Goal: Information Seeking & Learning: Check status

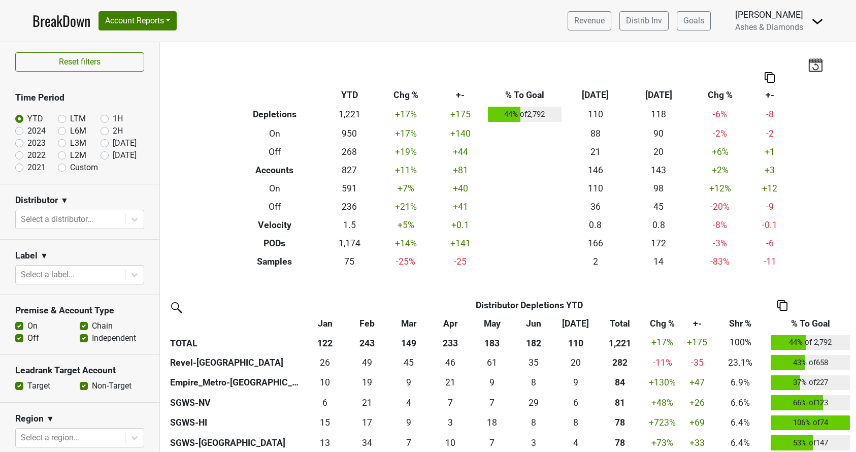
click at [113, 156] on label "[DATE]" at bounding box center [125, 155] width 24 height 12
click at [105, 156] on input "Aug '25" at bounding box center [121, 154] width 41 height 10
radio input "true"
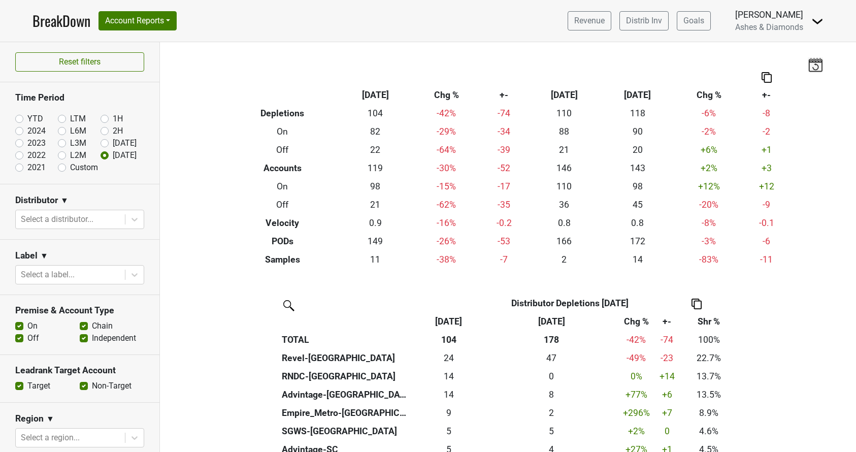
click at [113, 142] on label "Jul '25" at bounding box center [125, 143] width 24 height 12
click at [106, 142] on input "Jul '25" at bounding box center [121, 142] width 41 height 10
radio input "true"
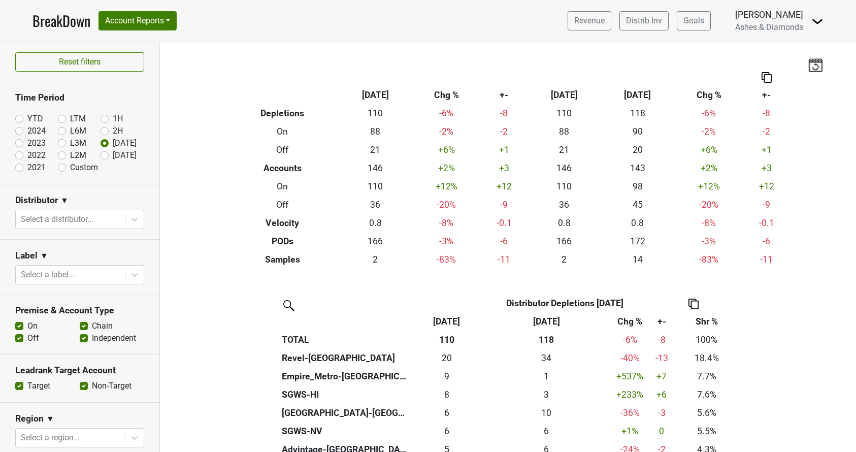
click at [113, 129] on label "2H" at bounding box center [118, 131] width 10 height 12
click at [102, 129] on input "2H" at bounding box center [121, 130] width 41 height 10
radio input "true"
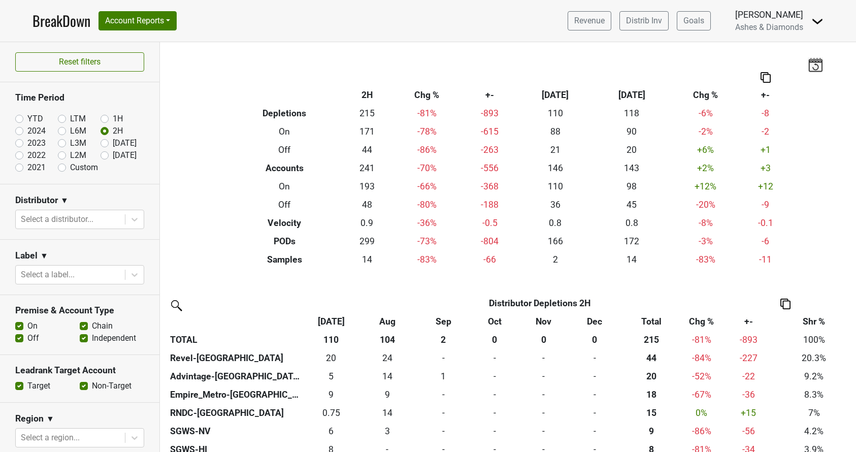
click at [113, 117] on label "1H" at bounding box center [118, 119] width 10 height 12
click at [104, 117] on input "1H" at bounding box center [121, 118] width 41 height 10
radio input "true"
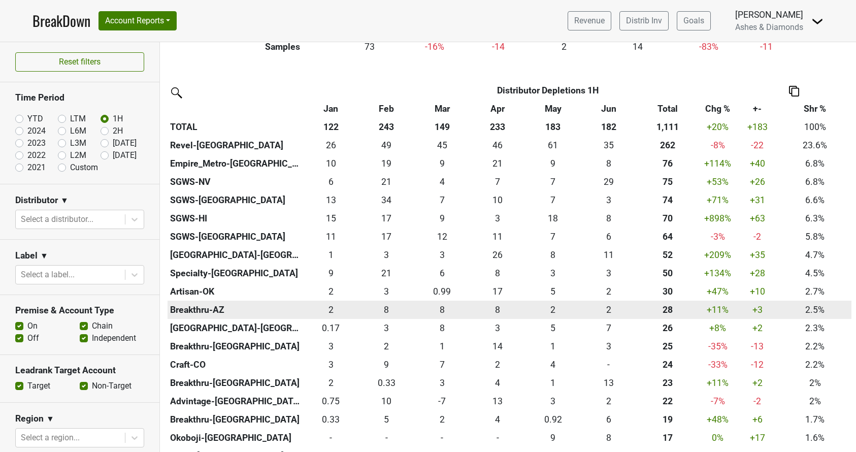
scroll to position [216, 0]
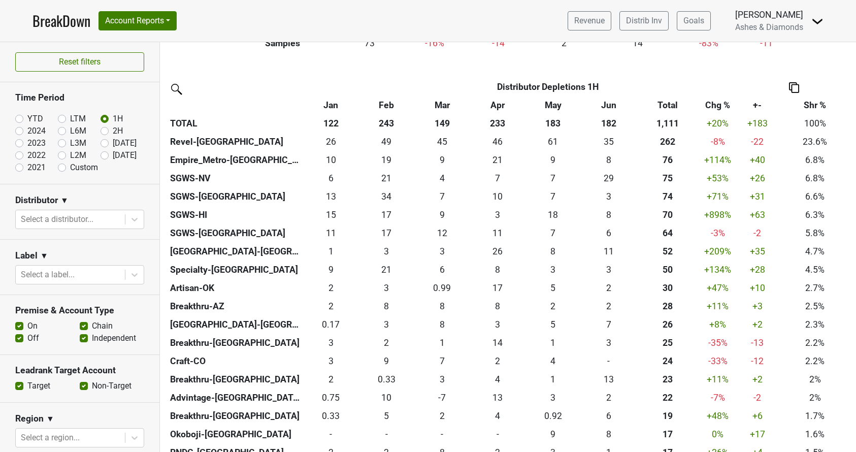
click at [27, 116] on label "YTD" at bounding box center [35, 119] width 16 height 12
click at [19, 116] on input "YTD" at bounding box center [35, 118] width 41 height 10
radio input "true"
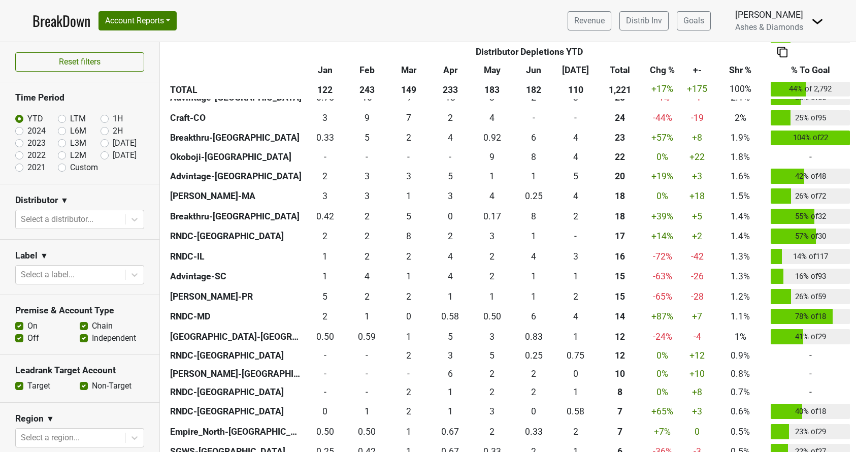
scroll to position [528, 0]
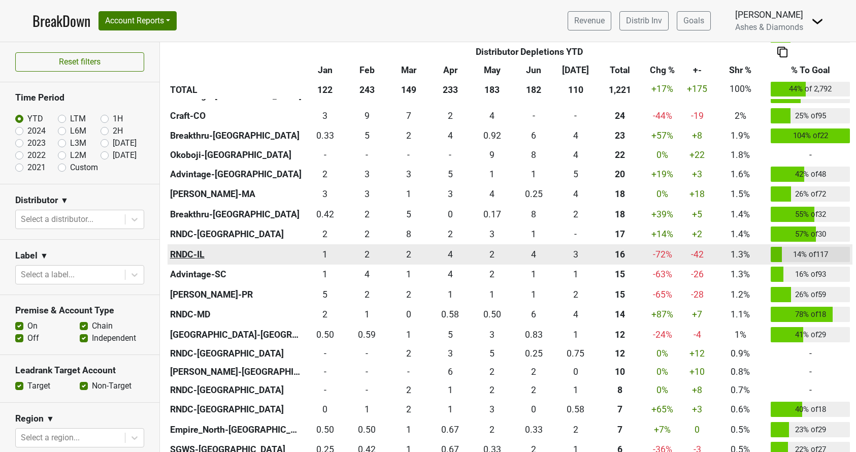
click at [197, 252] on th "RNDC-IL" at bounding box center [236, 254] width 137 height 20
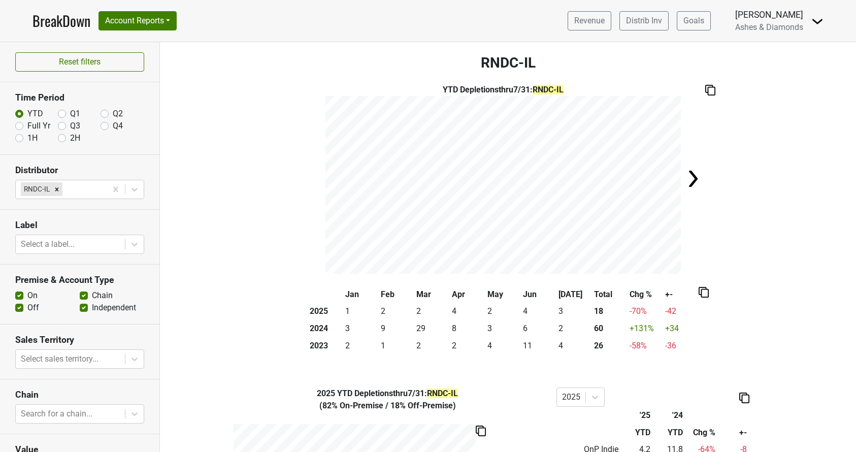
click at [710, 87] on img at bounding box center [711, 90] width 10 height 11
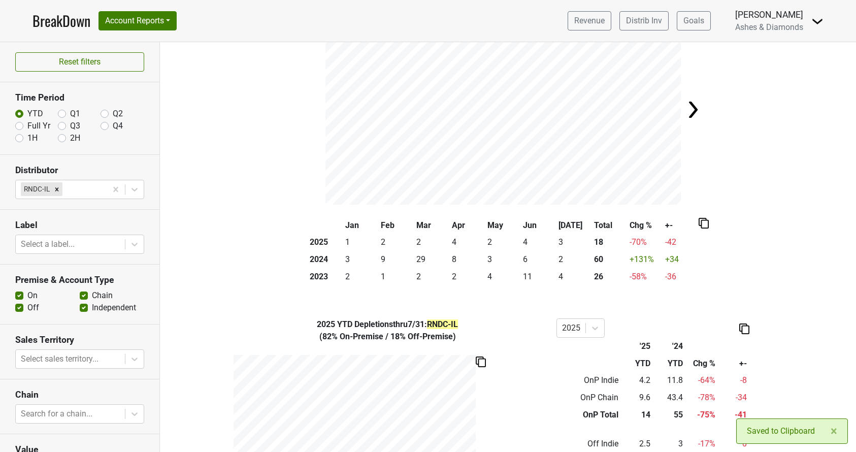
scroll to position [120, 0]
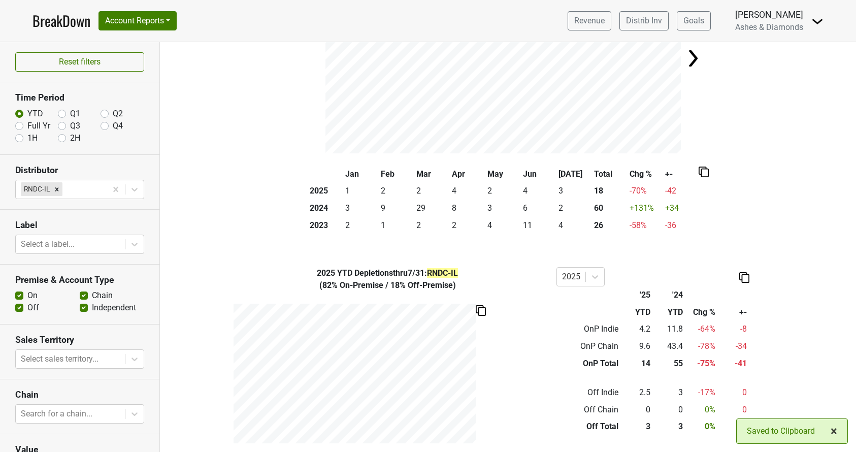
click at [832, 428] on span "×" at bounding box center [834, 431] width 7 height 14
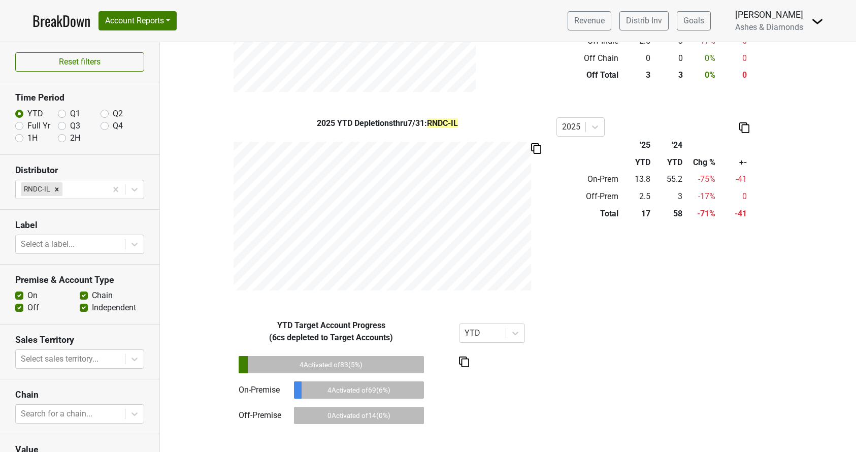
scroll to position [0, 0]
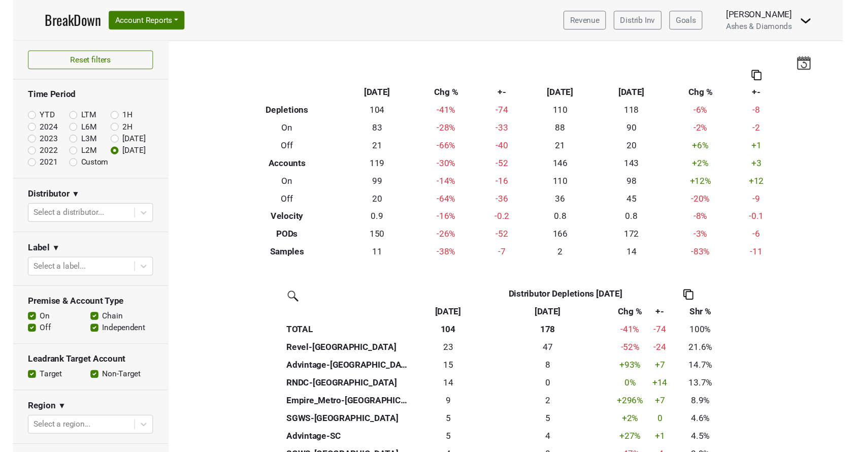
scroll to position [932, 0]
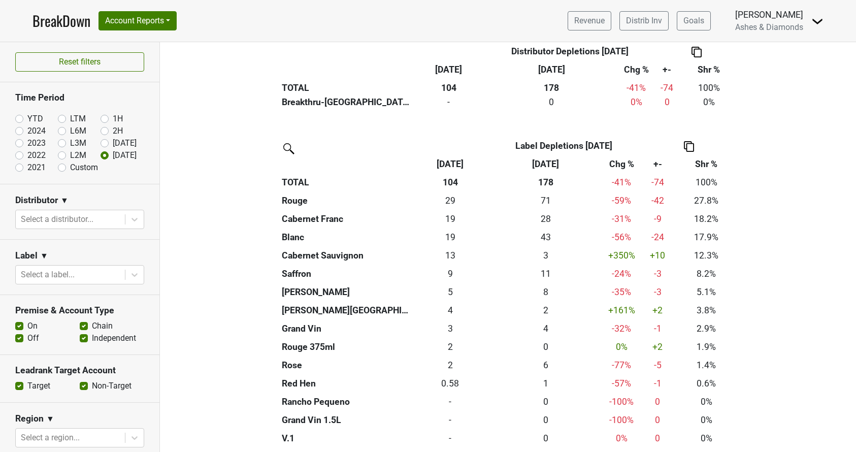
click at [47, 16] on link "BreakDown" at bounding box center [62, 20] width 58 height 21
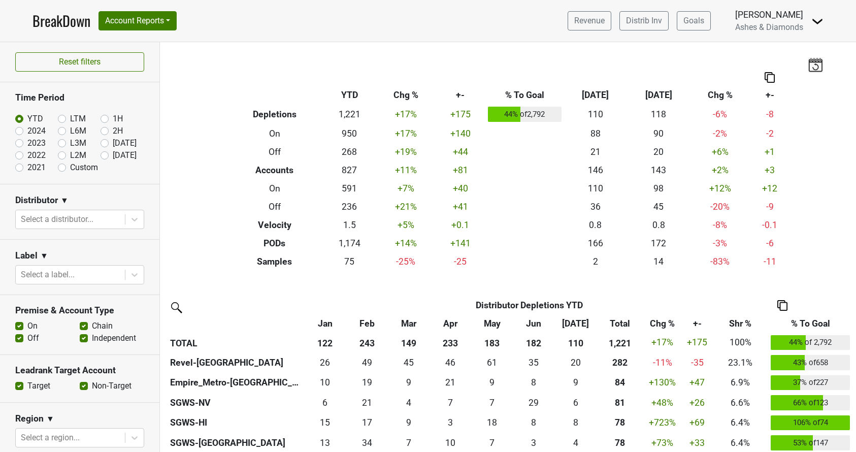
click at [113, 155] on label "[DATE]" at bounding box center [125, 155] width 24 height 12
click at [102, 155] on input "Aug '25" at bounding box center [121, 154] width 41 height 10
radio input "true"
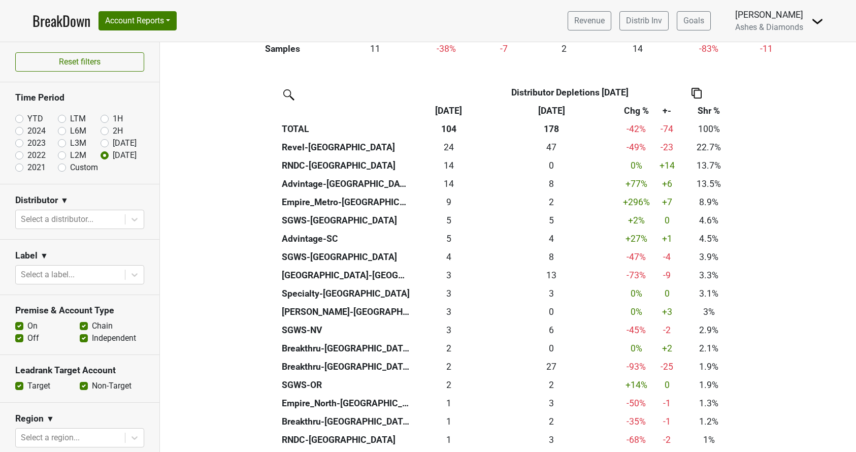
scroll to position [213, 0]
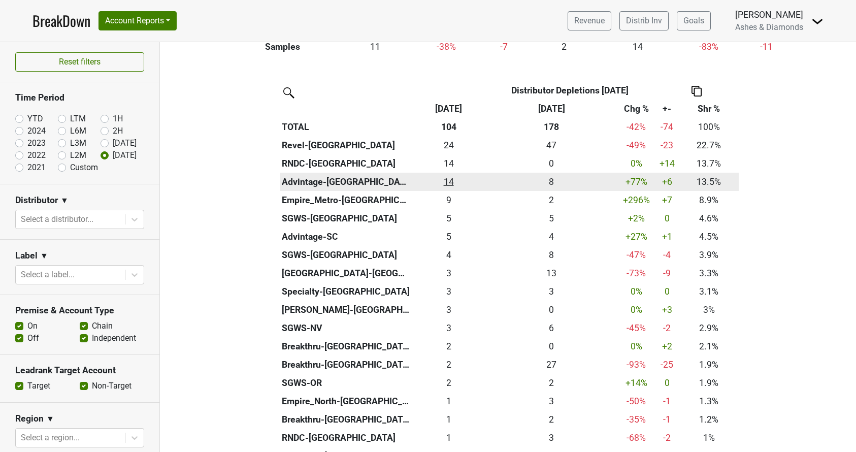
click at [447, 175] on div "14.01 14" at bounding box center [449, 181] width 68 height 13
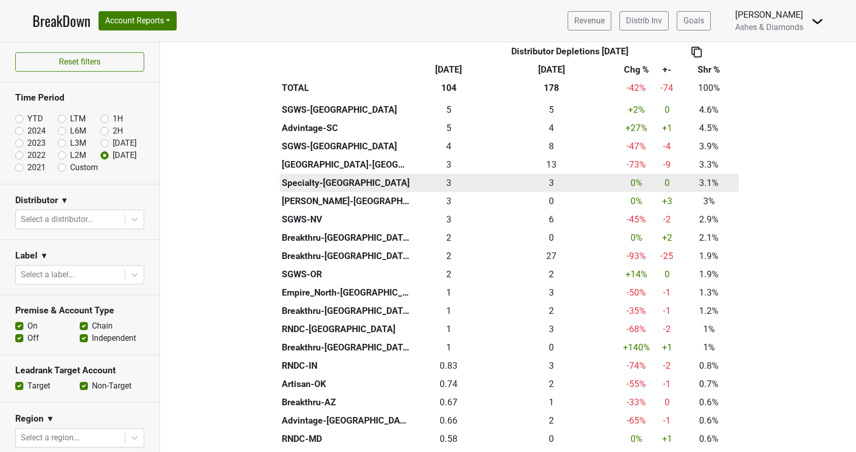
scroll to position [324, 0]
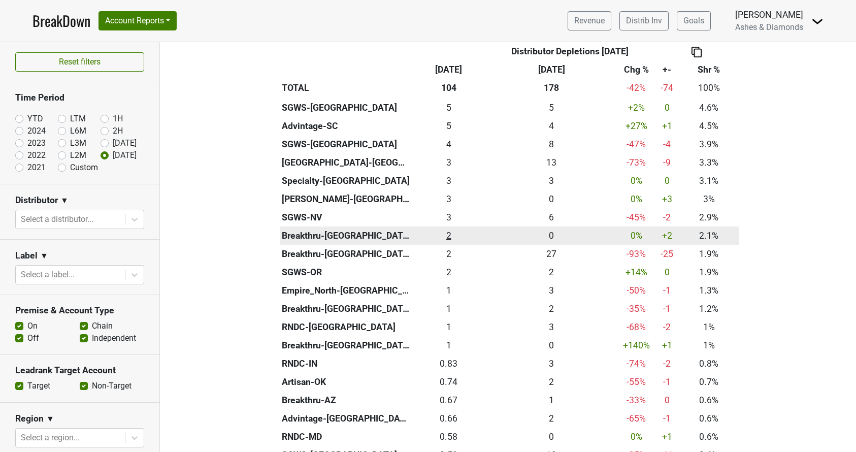
click at [447, 229] on div "2.167 2" at bounding box center [449, 235] width 68 height 13
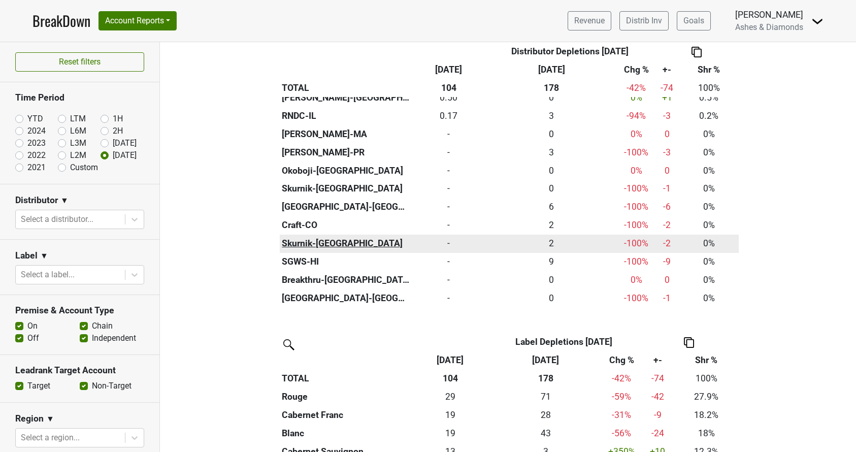
scroll to position [734, 0]
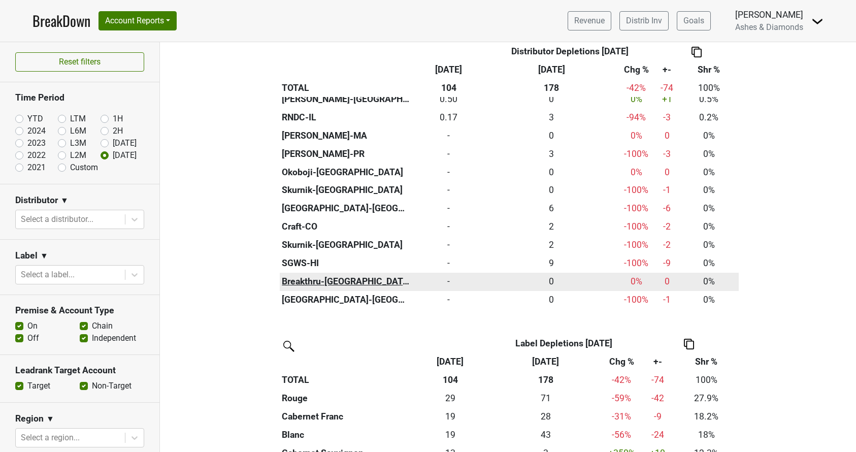
click at [319, 273] on th "Breakthru-CT" at bounding box center [346, 282] width 133 height 18
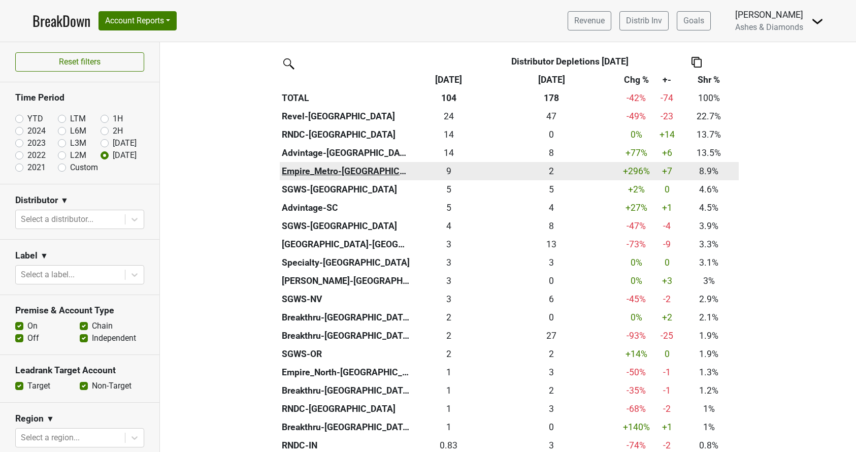
scroll to position [243, 0]
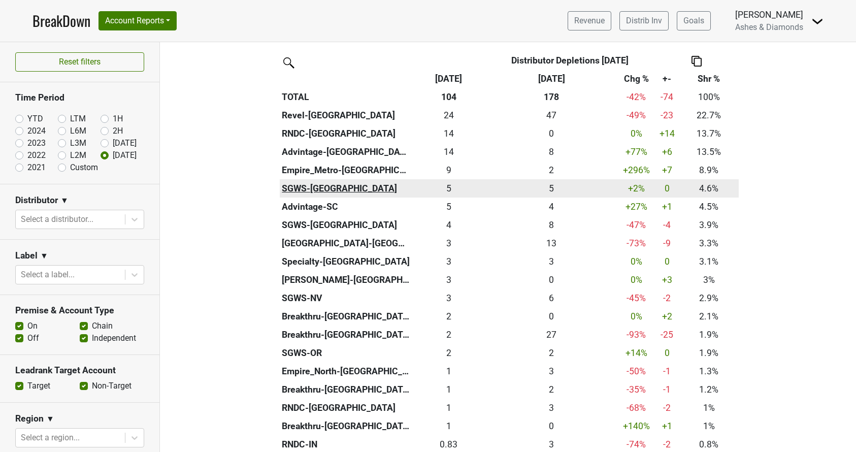
click at [311, 184] on th "SGWS-FL" at bounding box center [346, 188] width 133 height 18
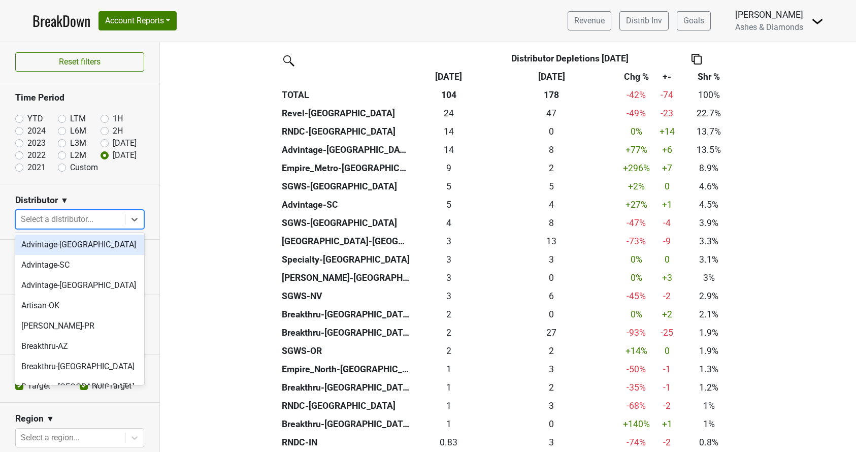
click at [125, 215] on span at bounding box center [125, 219] width 1 height 10
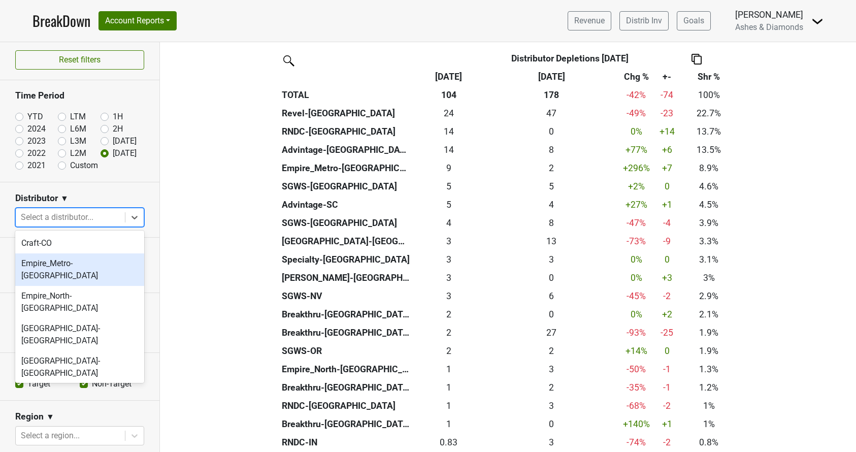
scroll to position [246, 0]
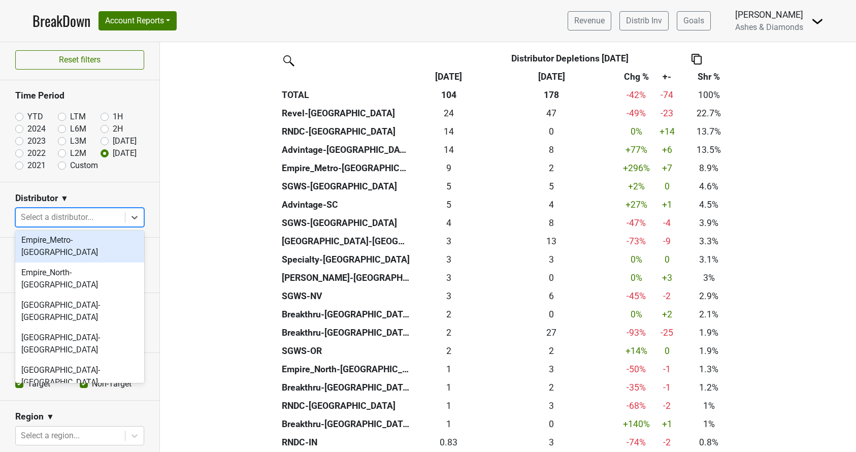
click at [86, 243] on div "Empire_Metro-NY" at bounding box center [79, 246] width 129 height 33
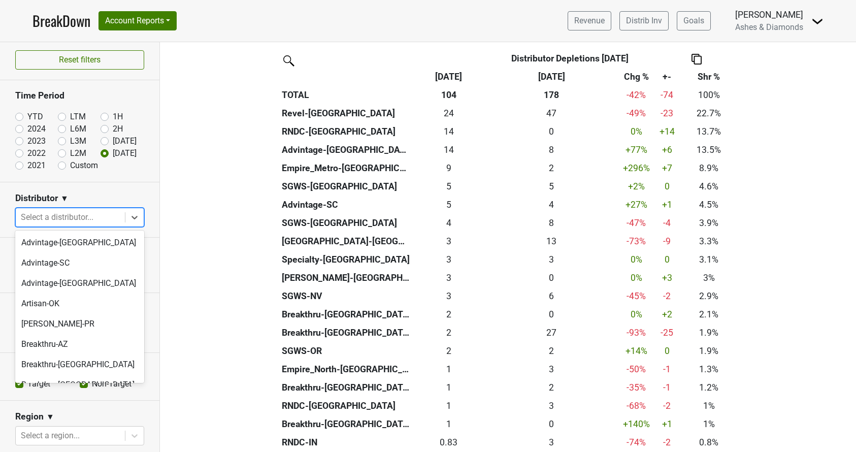
scroll to position [0, 0]
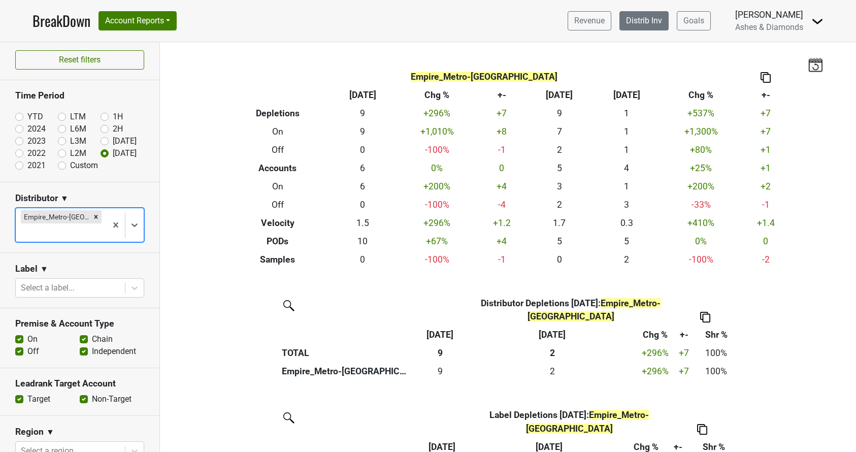
click at [637, 29] on link "Distrib Inv" at bounding box center [644, 20] width 49 height 19
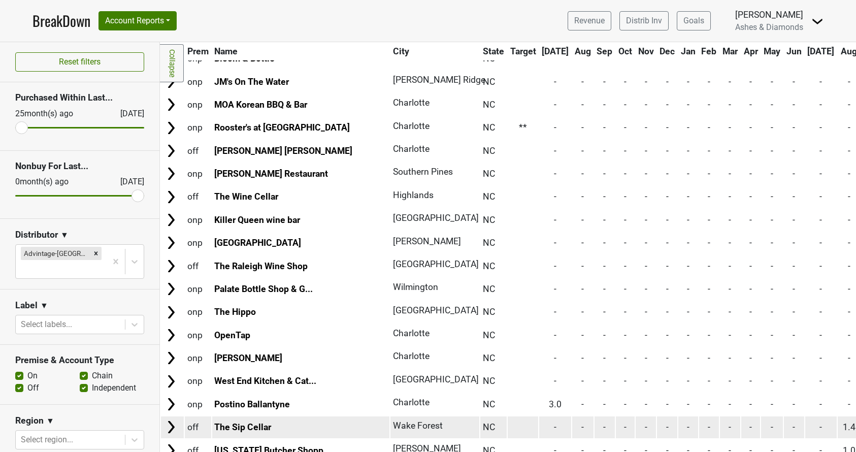
scroll to position [2139, 0]
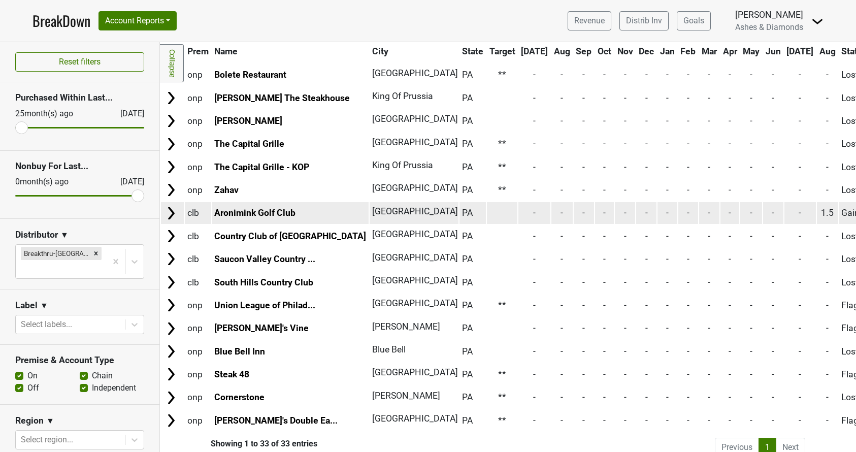
scroll to position [465, 0]
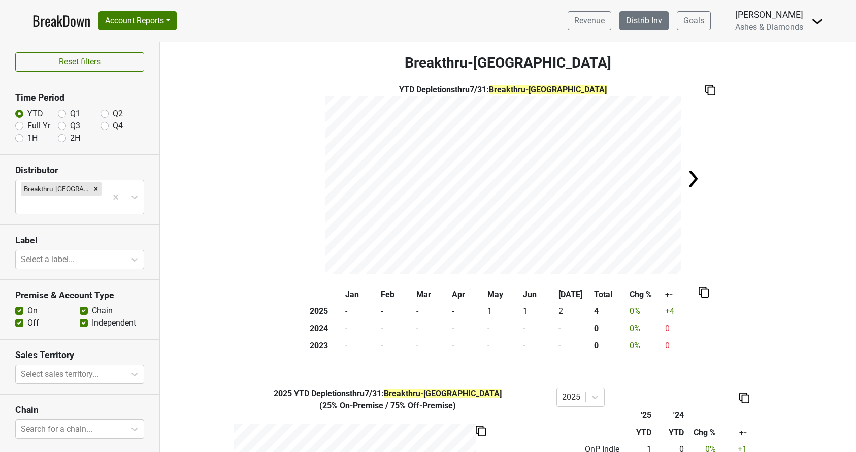
click at [647, 18] on link "Distrib Inv" at bounding box center [644, 20] width 49 height 19
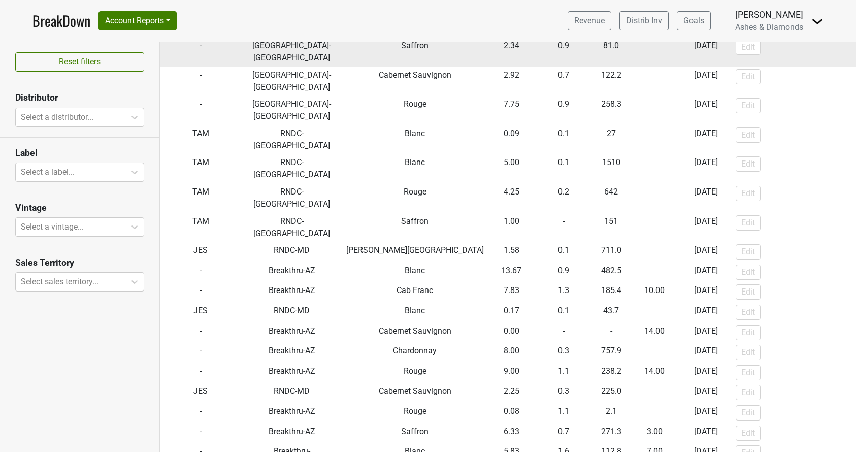
scroll to position [951, 0]
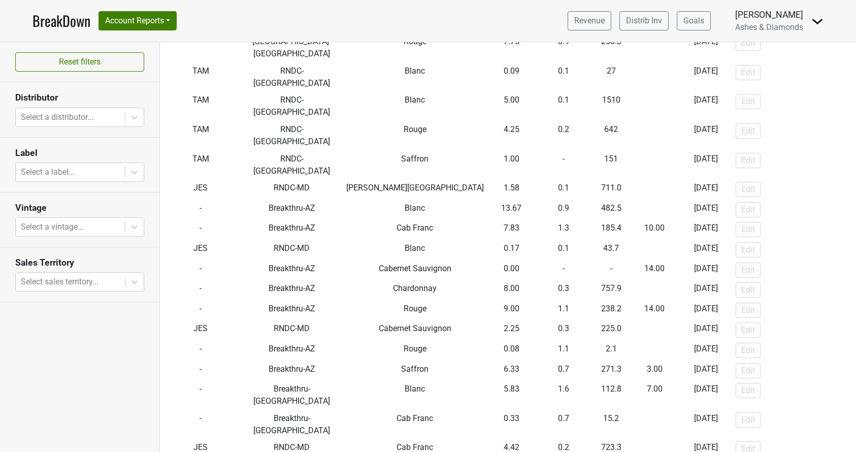
click at [66, 17] on link "BreakDown" at bounding box center [62, 20] width 58 height 21
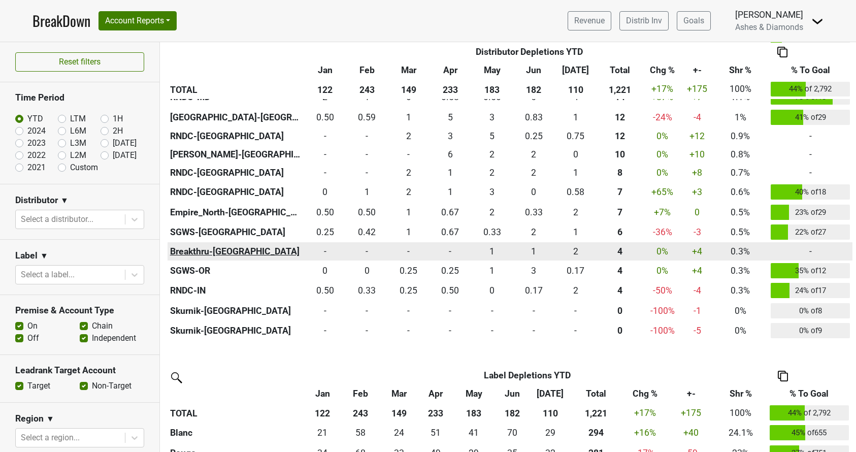
scroll to position [745, 0]
click at [214, 248] on th "Breakthru-[GEOGRAPHIC_DATA]" at bounding box center [236, 252] width 137 height 18
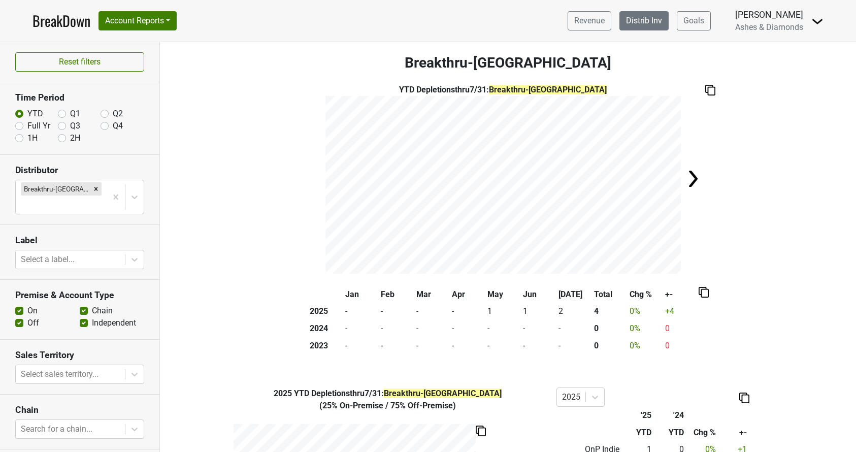
click at [633, 22] on link "Distrib Inv" at bounding box center [644, 20] width 49 height 19
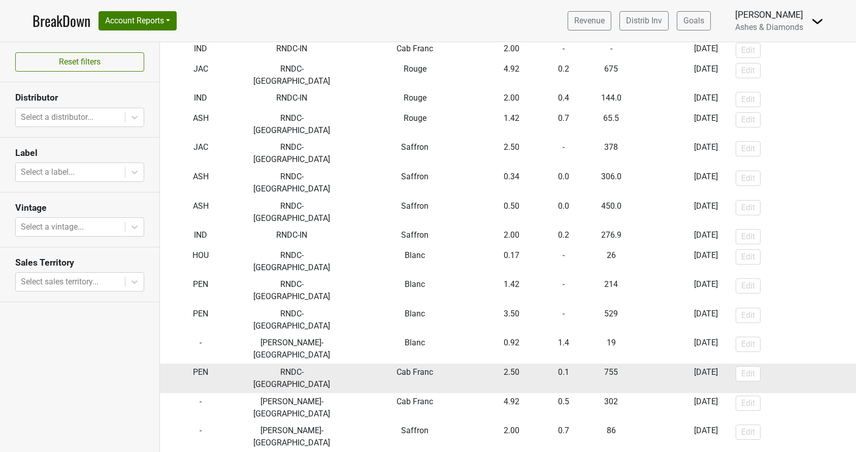
scroll to position [208, 0]
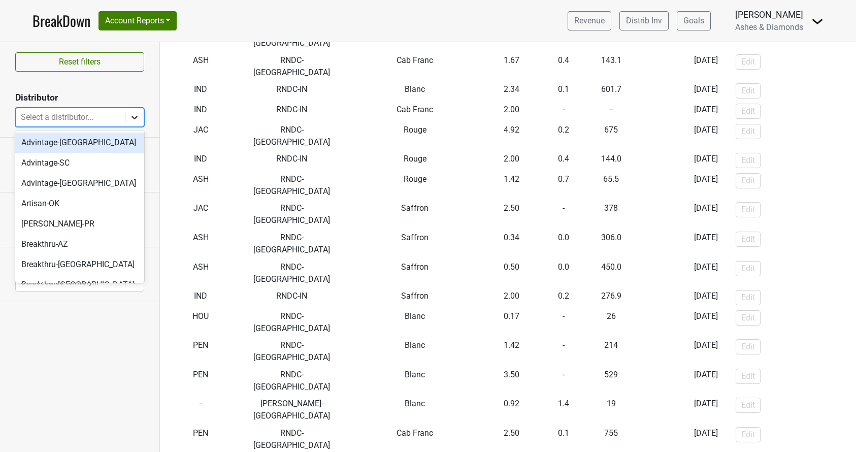
click at [130, 112] on icon at bounding box center [135, 117] width 10 height 10
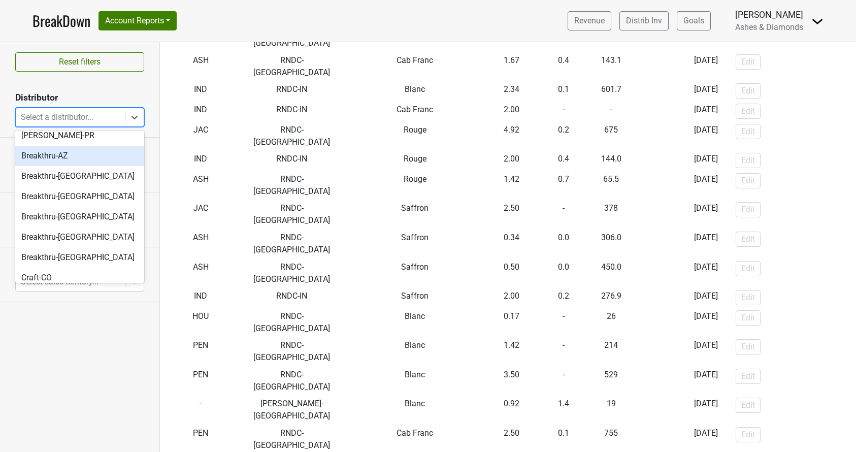
scroll to position [90, 0]
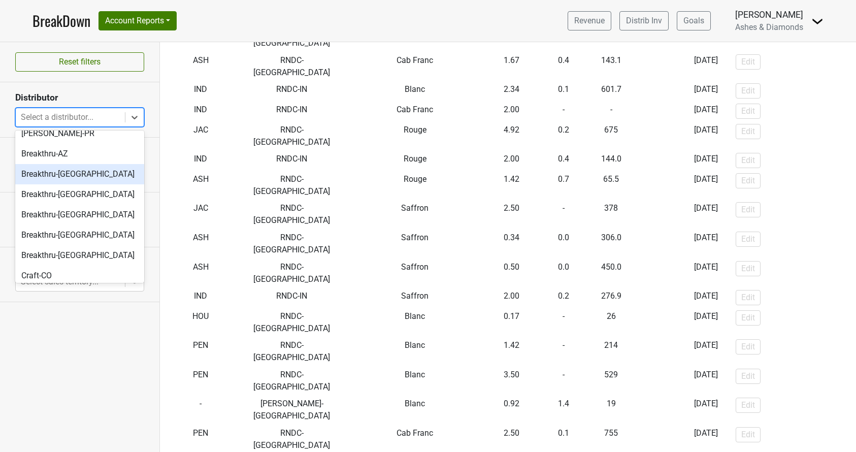
click at [76, 175] on div "Breakthru-[GEOGRAPHIC_DATA]" at bounding box center [79, 174] width 129 height 20
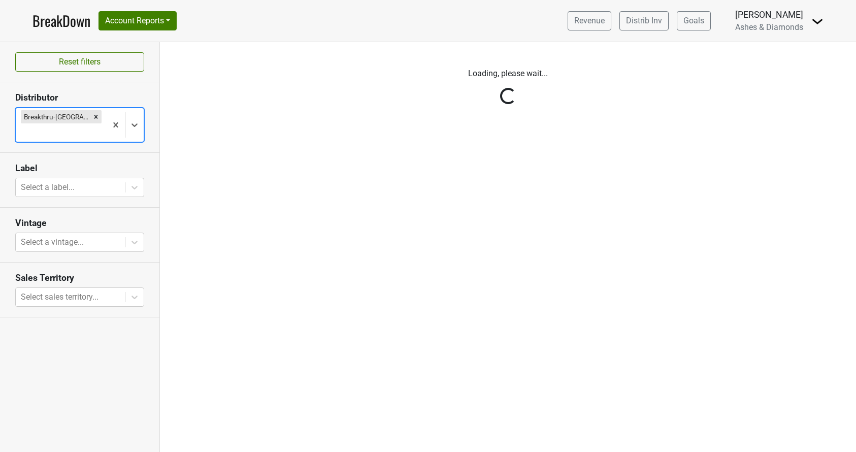
scroll to position [0, 0]
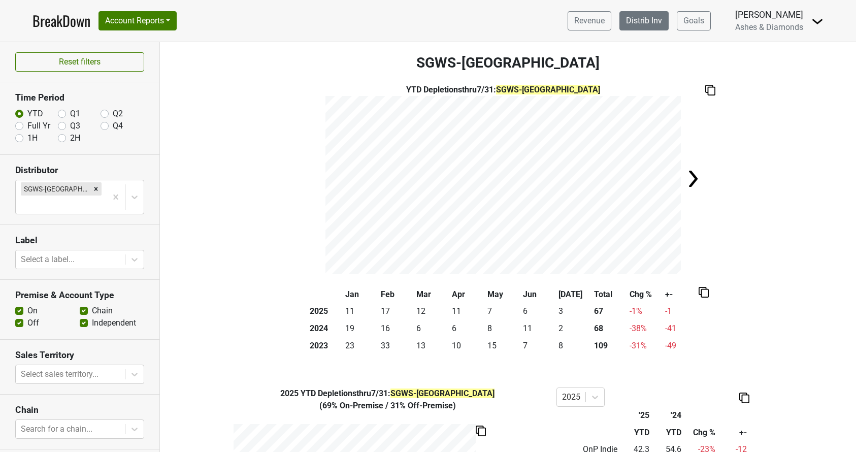
click at [646, 28] on link "Distrib Inv" at bounding box center [644, 20] width 49 height 19
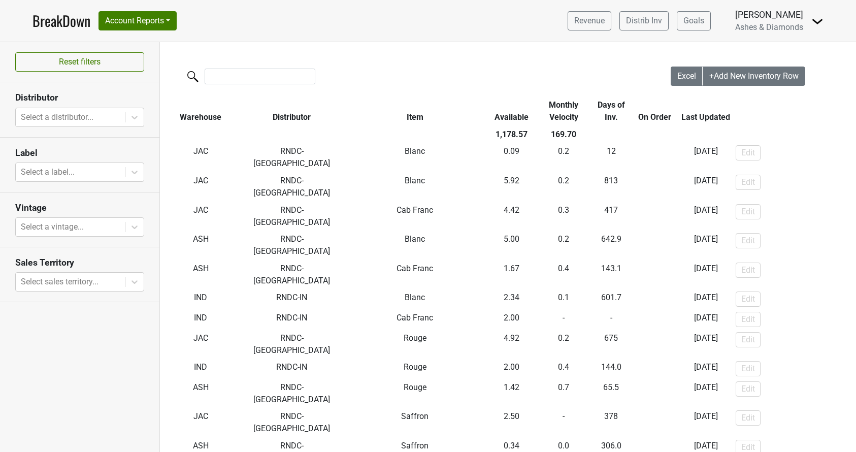
drag, startPoint x: 93, startPoint y: 115, endPoint x: 95, endPoint y: 129, distance: 14.4
click at [93, 115] on div "Select a distributor..." at bounding box center [70, 117] width 99 height 12
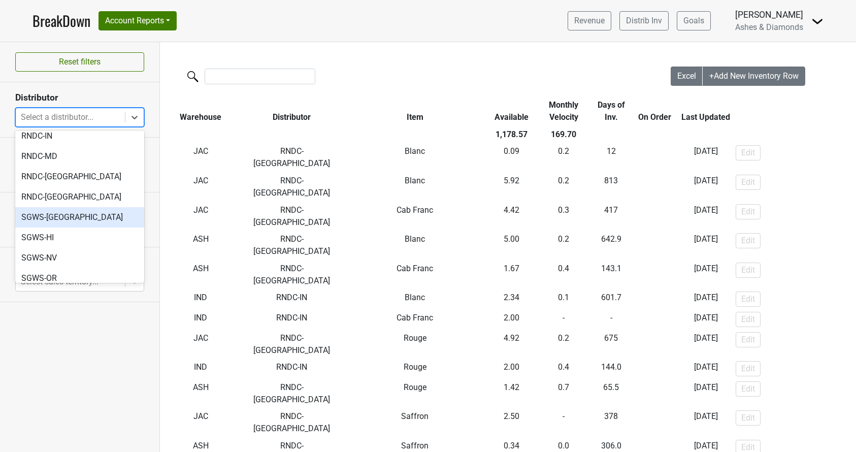
scroll to position [461, 0]
click at [78, 208] on div "SGWS-[GEOGRAPHIC_DATA]" at bounding box center [79, 218] width 129 height 20
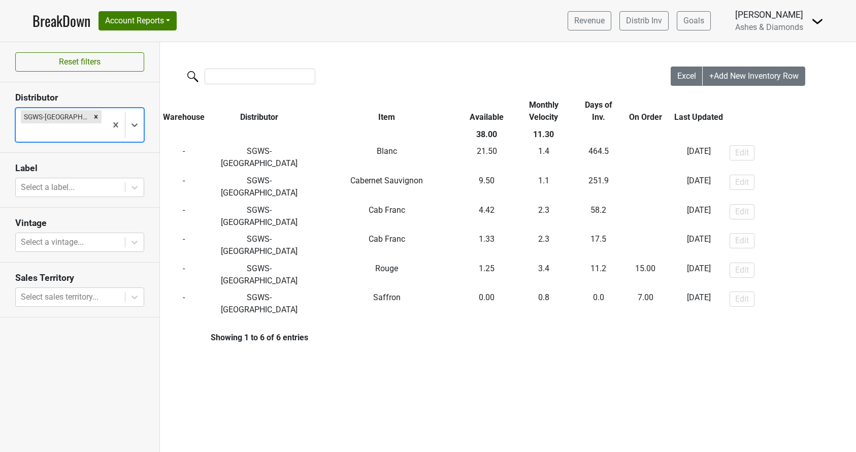
click at [94, 115] on icon "Remove SGWS-FL" at bounding box center [96, 117] width 4 height 4
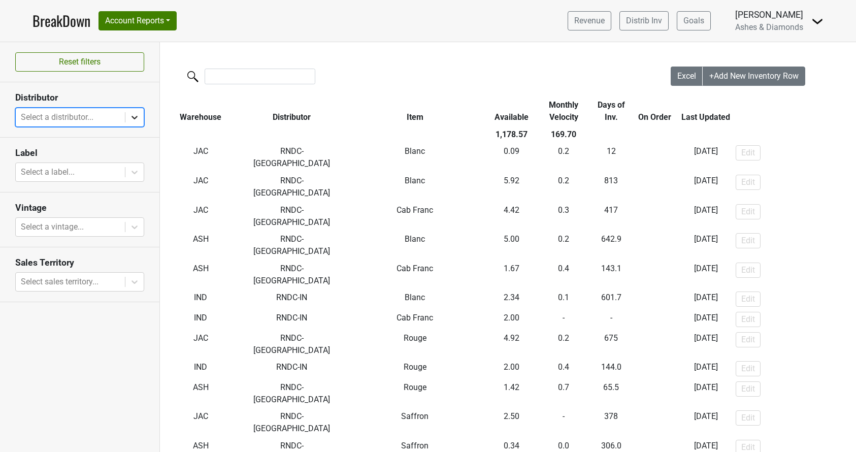
click at [136, 114] on icon at bounding box center [135, 117] width 10 height 10
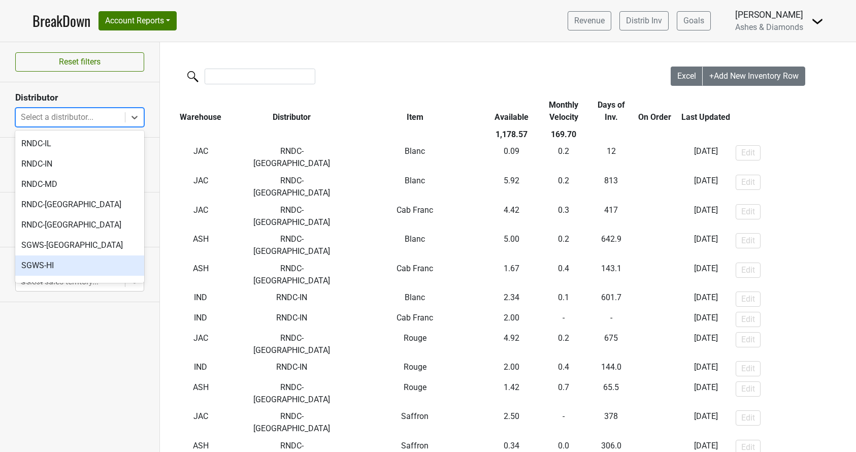
scroll to position [430, 0]
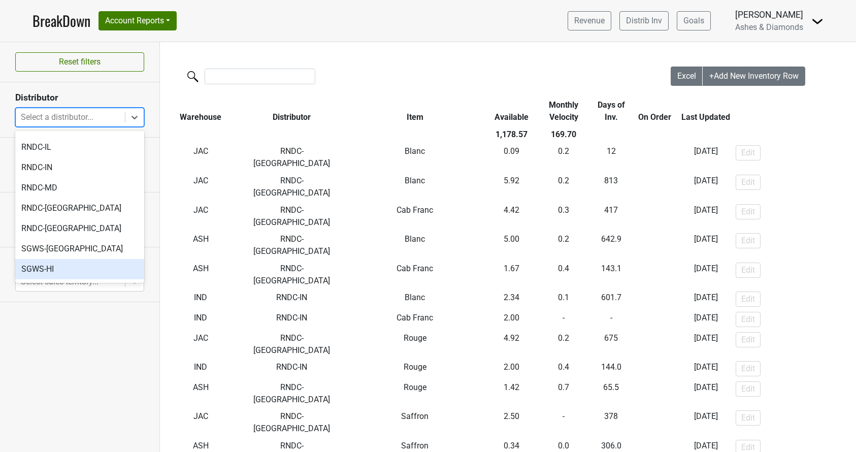
click at [52, 259] on div "SGWS-HI" at bounding box center [79, 269] width 129 height 20
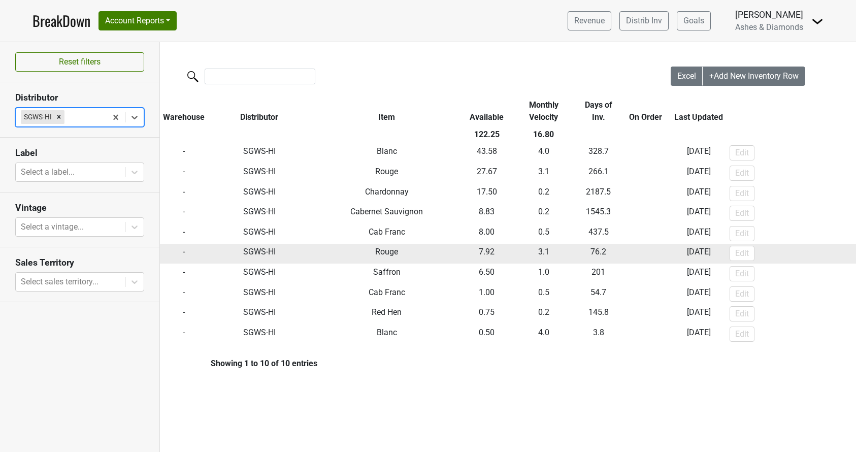
scroll to position [0, 0]
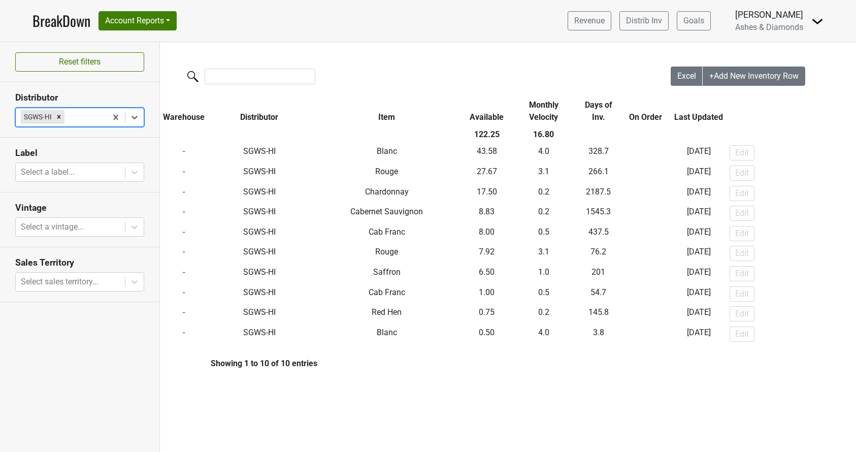
click at [58, 115] on icon "Remove SGWS-HI" at bounding box center [58, 116] width 7 height 7
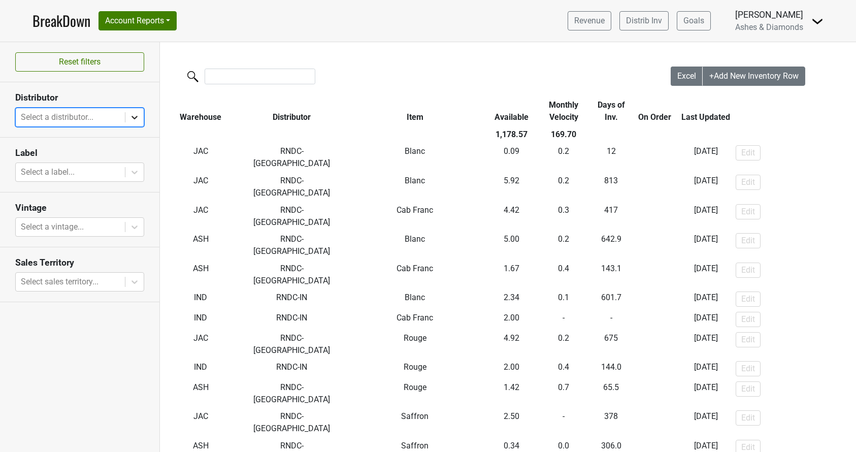
click at [134, 116] on icon at bounding box center [135, 117] width 10 height 10
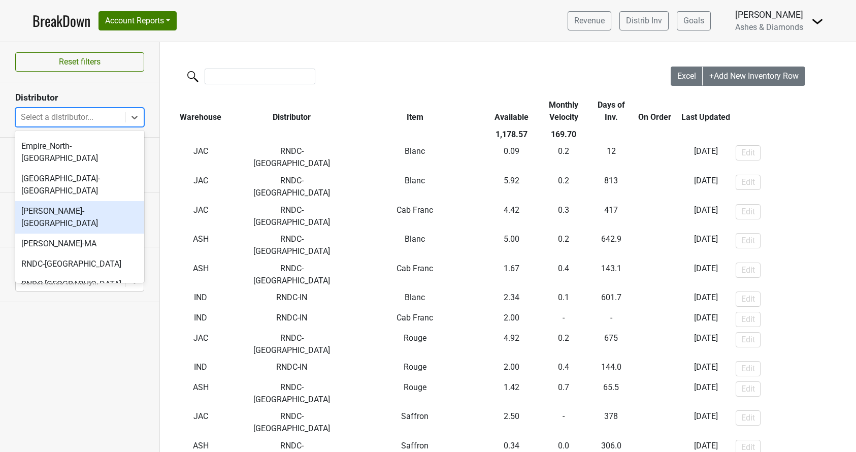
scroll to position [285, 0]
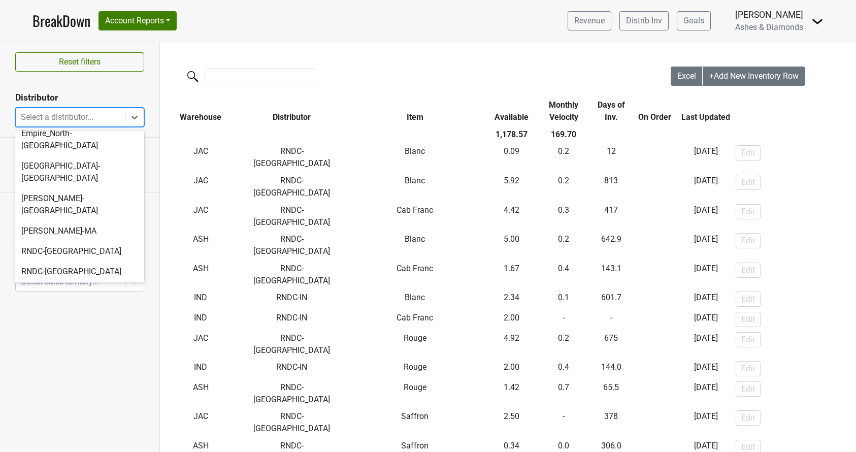
click at [54, 282] on div "RNDC-IL" at bounding box center [79, 292] width 129 height 20
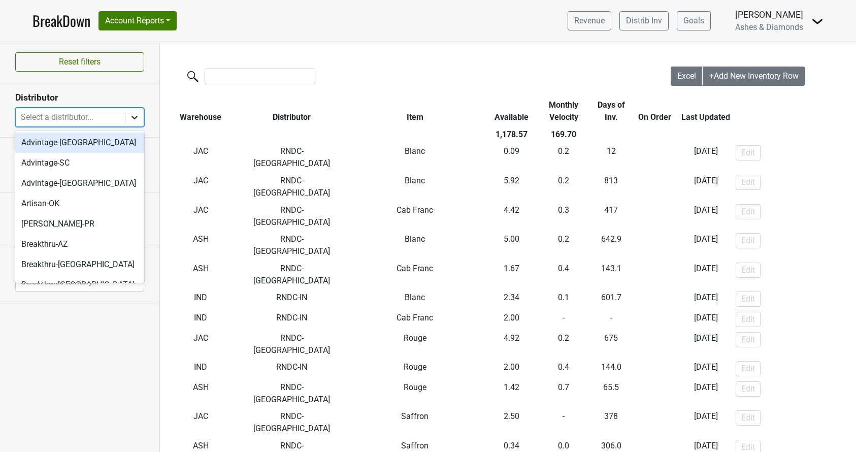
click at [133, 116] on icon at bounding box center [135, 117] width 10 height 10
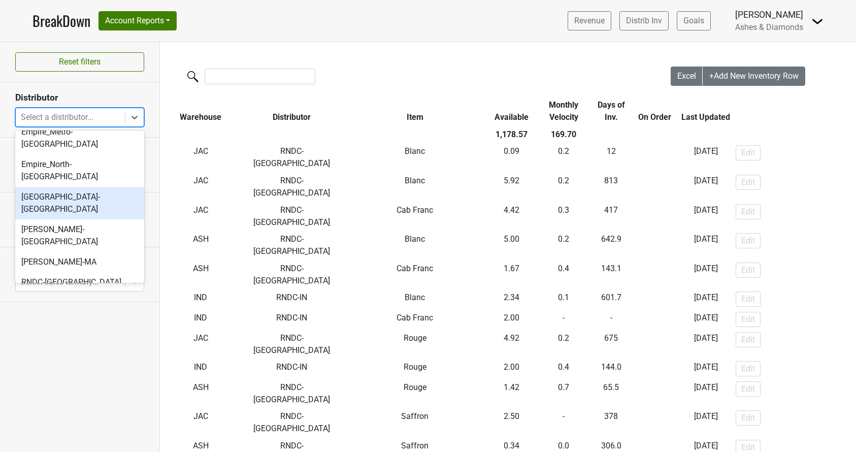
scroll to position [260, 0]
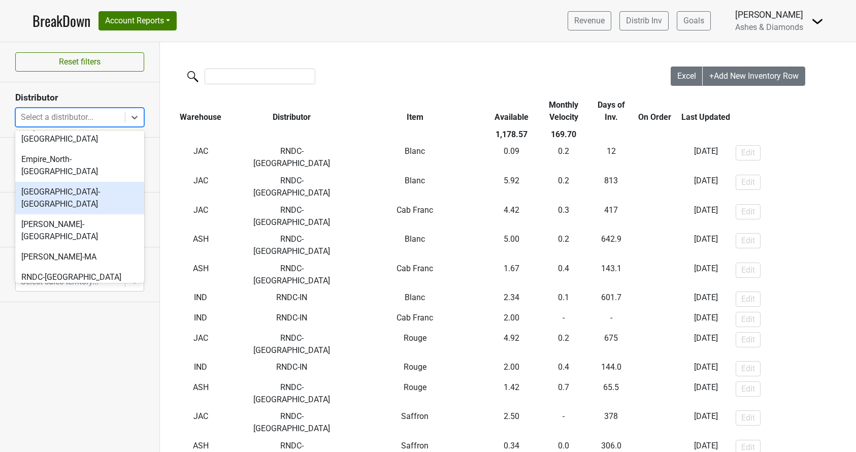
click at [87, 182] on div "[GEOGRAPHIC_DATA]-[GEOGRAPHIC_DATA]" at bounding box center [79, 198] width 129 height 33
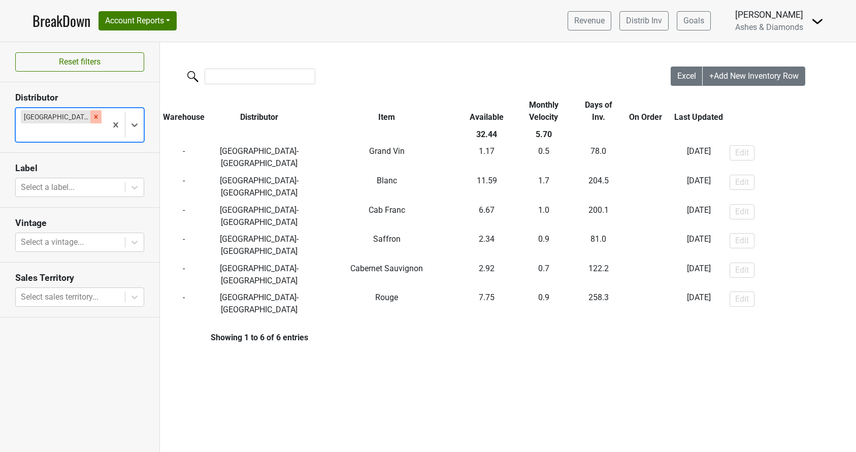
click at [94, 116] on icon "Remove Great Lakes-MI" at bounding box center [96, 117] width 4 height 4
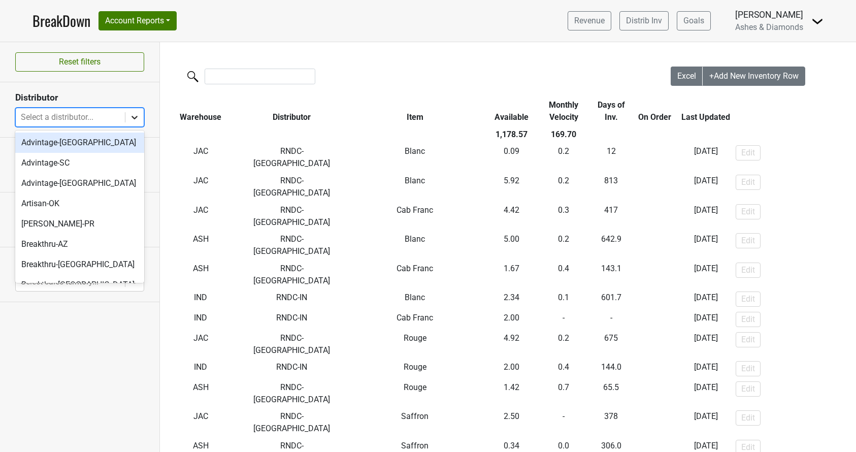
click at [132, 117] on icon at bounding box center [135, 117] width 10 height 10
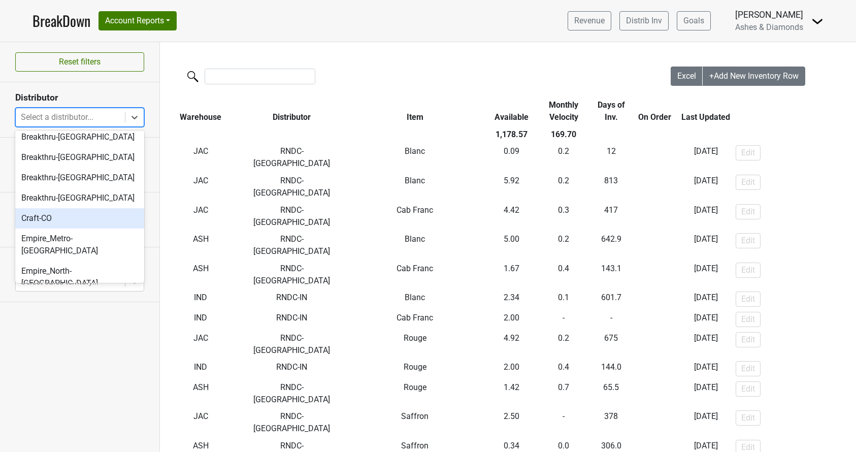
scroll to position [146, 0]
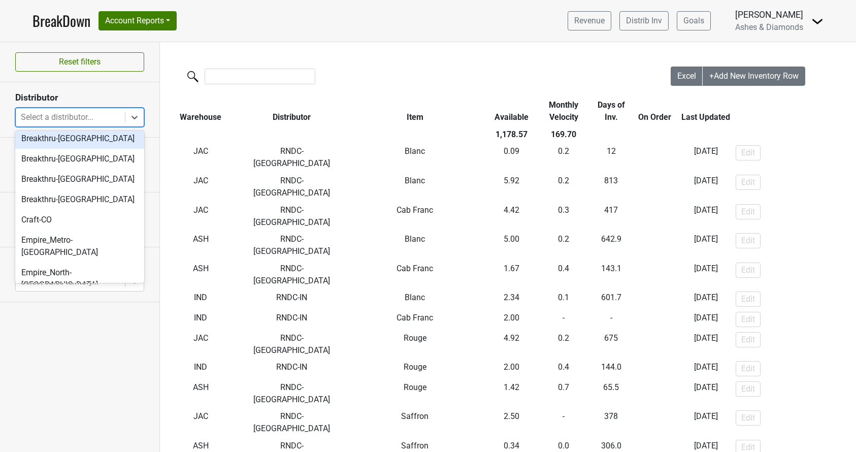
click at [87, 137] on div "Breakthru-[GEOGRAPHIC_DATA]" at bounding box center [79, 139] width 129 height 20
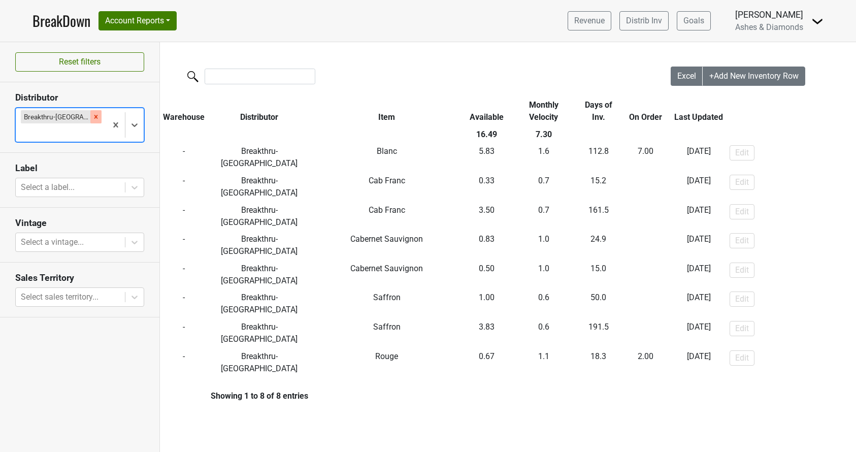
click at [92, 114] on icon "Remove Breakthru-MN" at bounding box center [95, 116] width 7 height 7
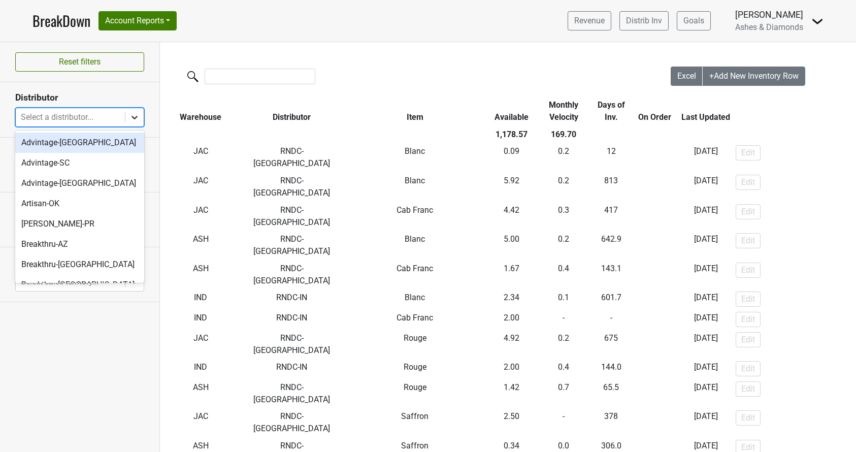
click at [129, 115] on div at bounding box center [134, 117] width 18 height 18
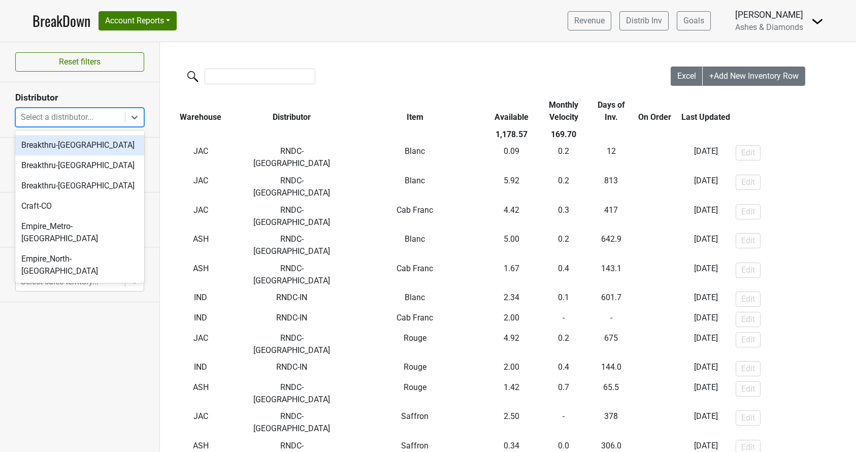
scroll to position [161, 0]
click at [75, 147] on div "Breakthru-[GEOGRAPHIC_DATA]" at bounding box center [79, 145] width 129 height 20
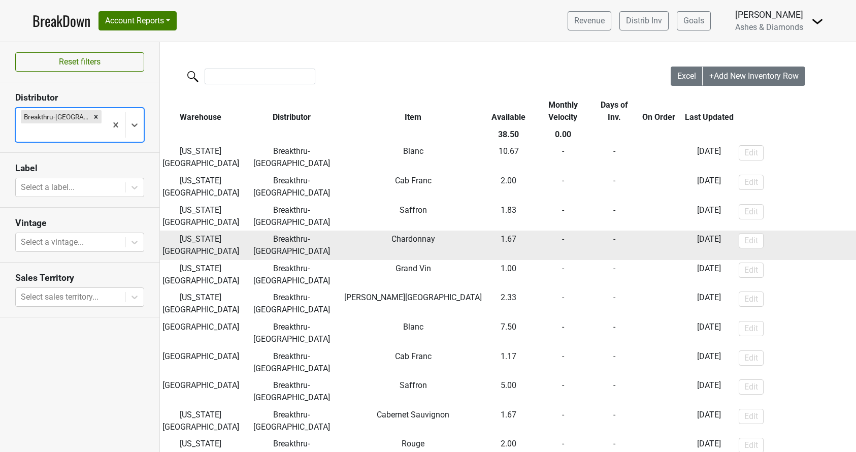
scroll to position [0, 0]
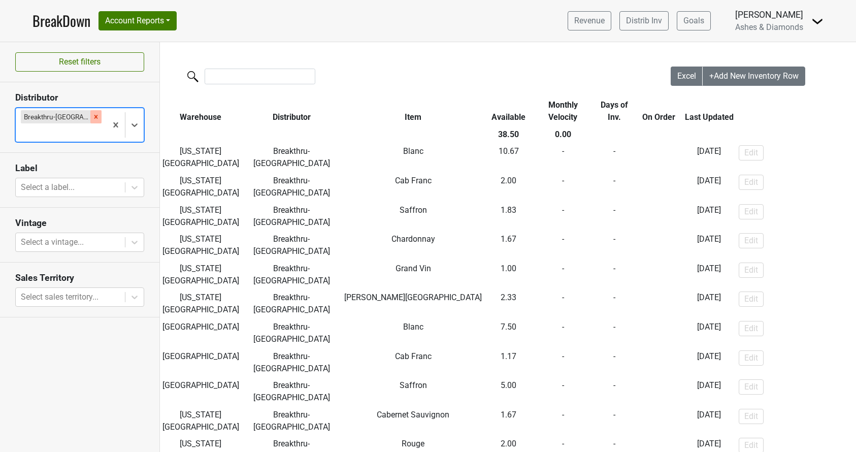
click at [92, 114] on icon "Remove Breakthru-MO" at bounding box center [95, 116] width 7 height 7
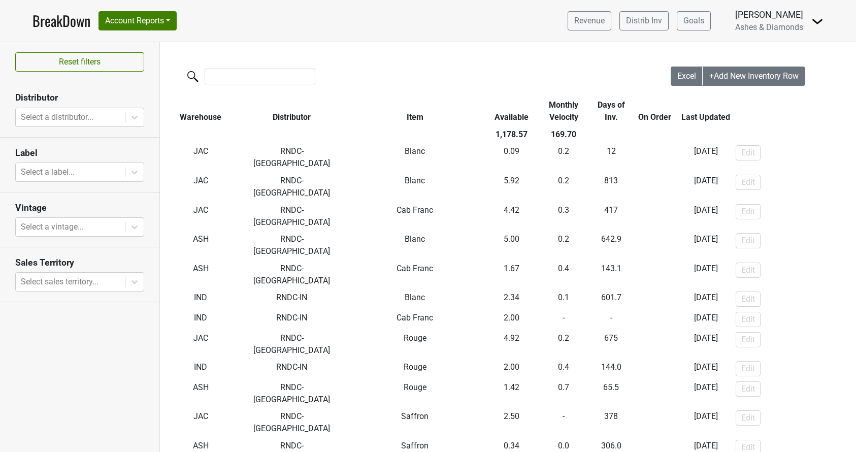
click at [64, 21] on link "BreakDown" at bounding box center [62, 20] width 58 height 21
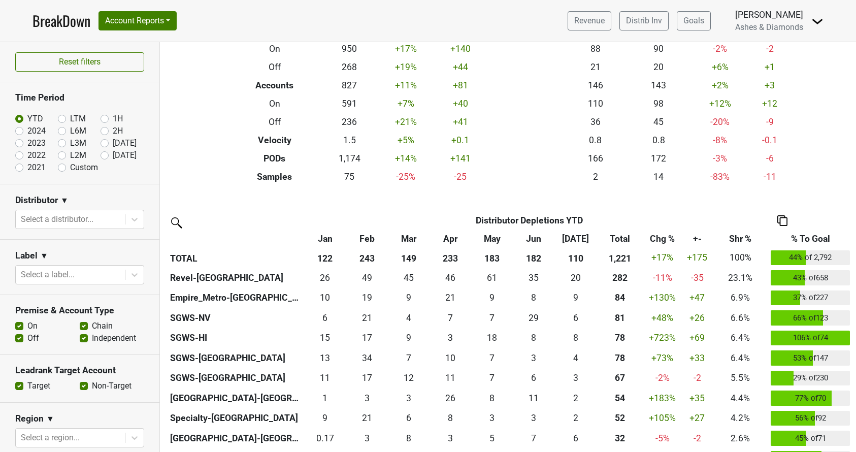
scroll to position [112, 0]
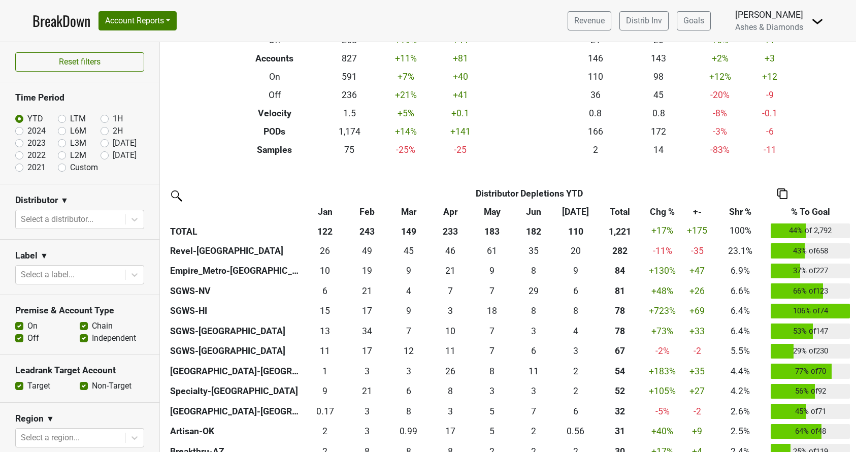
click at [113, 153] on label "[DATE]" at bounding box center [125, 155] width 24 height 12
click at [103, 153] on input "[DATE]" at bounding box center [121, 154] width 41 height 10
radio input "true"
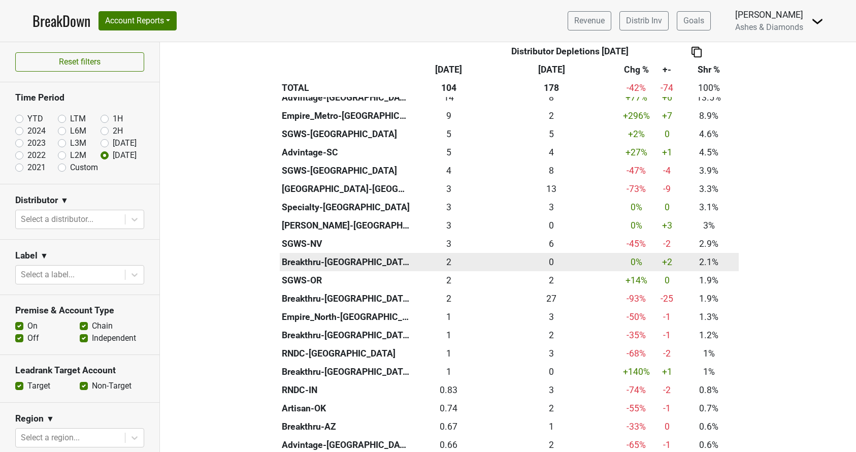
scroll to position [298, 0]
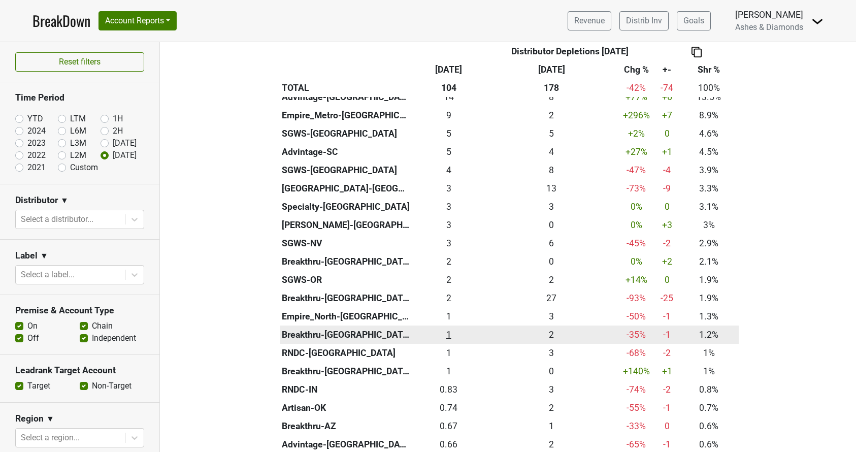
click at [447, 331] on div "1.251 1" at bounding box center [449, 334] width 68 height 13
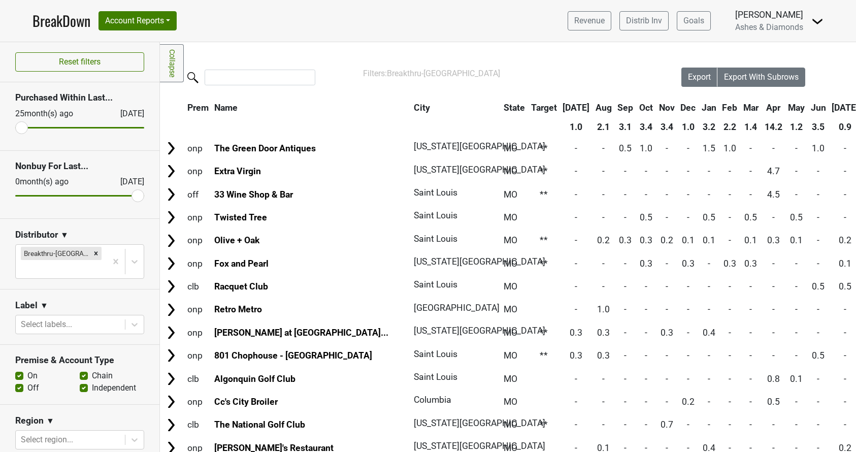
click at [47, 21] on link "BreakDown" at bounding box center [62, 20] width 58 height 21
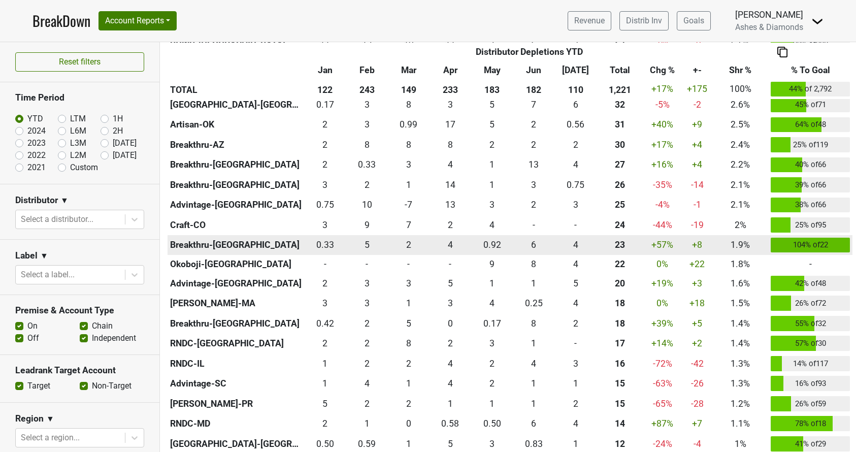
scroll to position [422, 0]
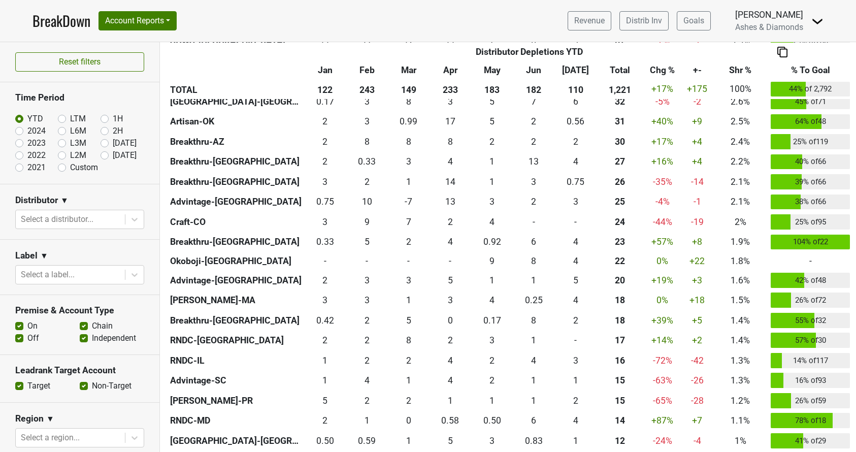
click at [113, 152] on label "[DATE]" at bounding box center [125, 155] width 24 height 12
click at [104, 152] on input "[DATE]" at bounding box center [121, 154] width 41 height 10
radio input "true"
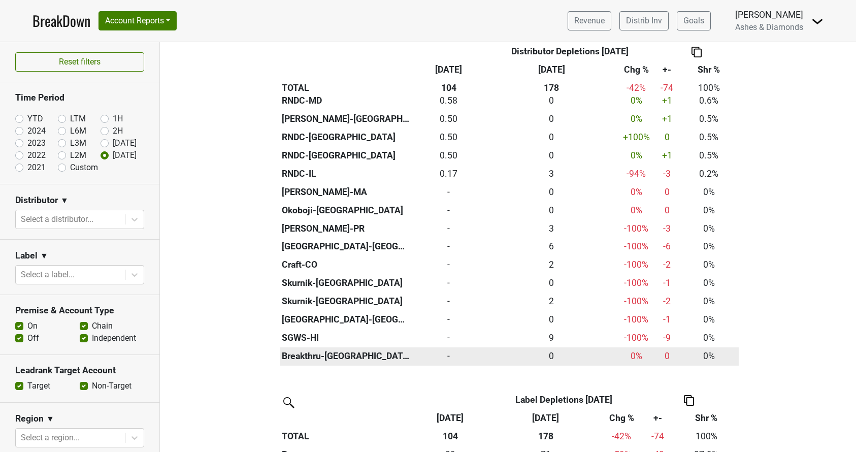
scroll to position [674, 0]
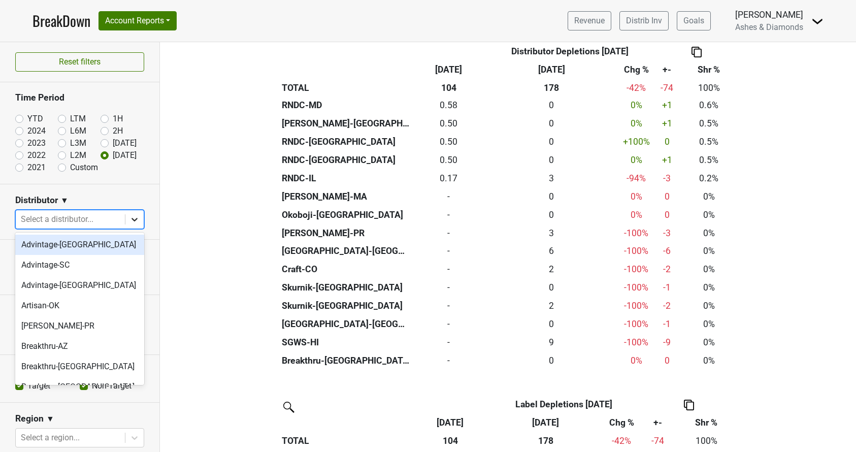
click at [134, 218] on icon at bounding box center [135, 219] width 10 height 10
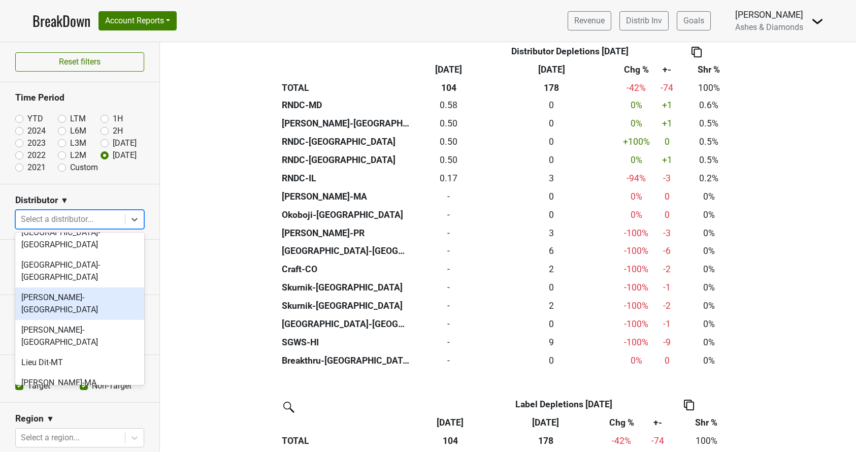
scroll to position [354, 0]
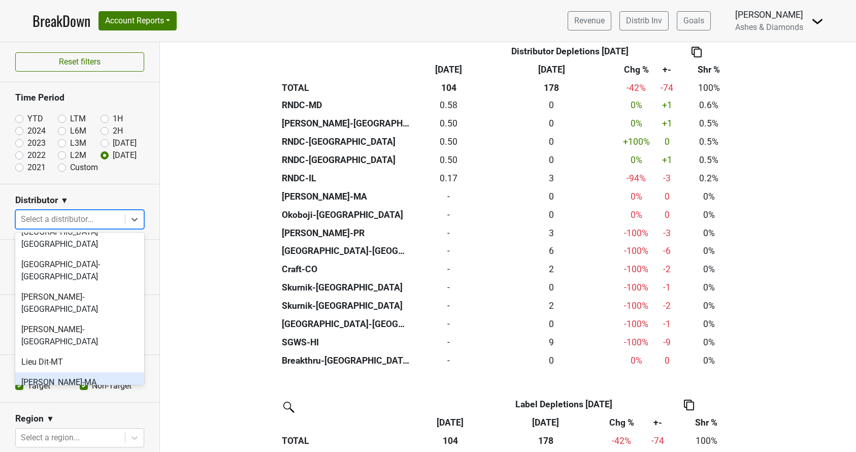
click at [97, 372] on div "[PERSON_NAME]-MA" at bounding box center [79, 382] width 129 height 20
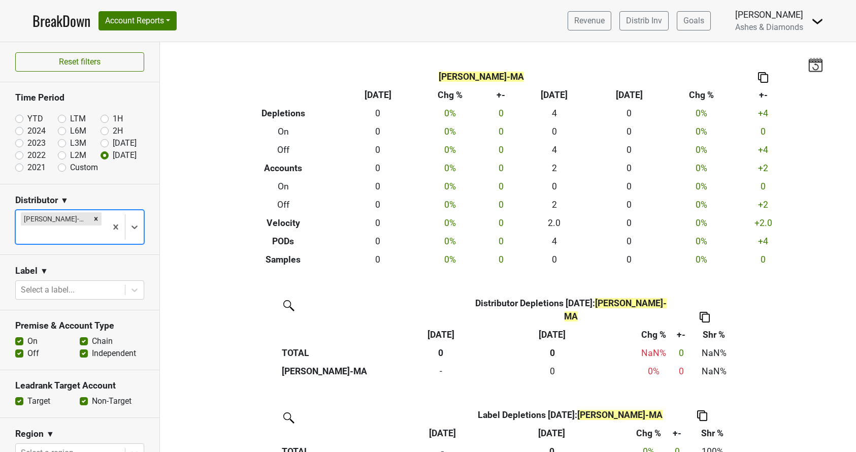
scroll to position [0, 0]
click at [654, 21] on link "Distrib Inv" at bounding box center [644, 20] width 49 height 19
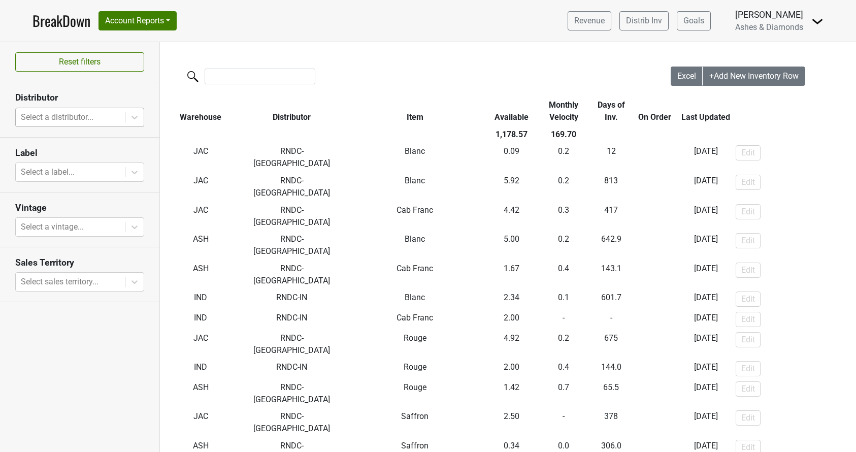
click at [85, 113] on div "Select a distributor..." at bounding box center [70, 117] width 99 height 12
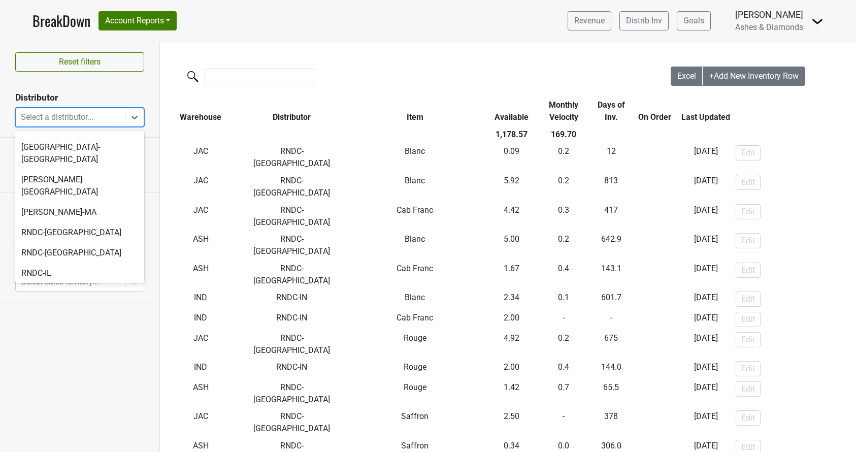
scroll to position [298, 0]
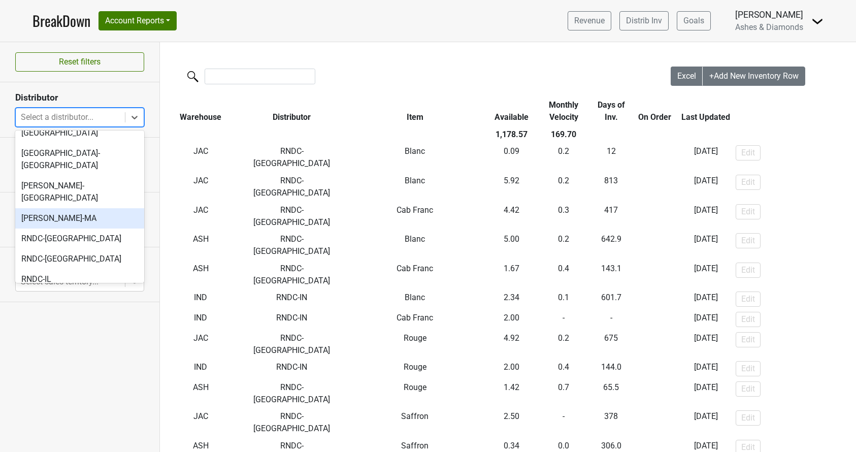
click at [77, 208] on div "[PERSON_NAME]-MA" at bounding box center [79, 218] width 129 height 20
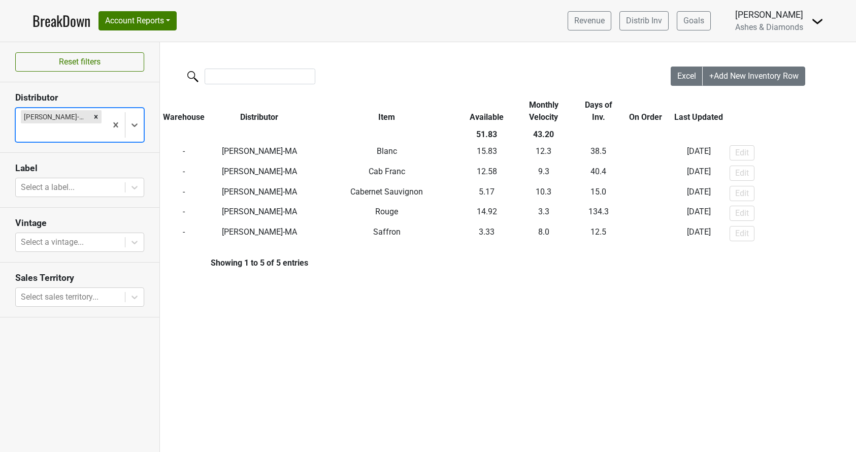
click at [50, 23] on link "BreakDown" at bounding box center [62, 20] width 58 height 21
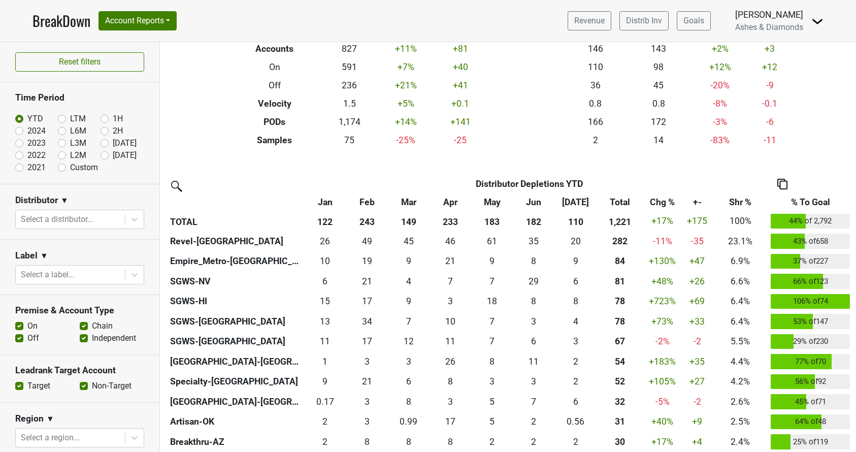
scroll to position [127, 0]
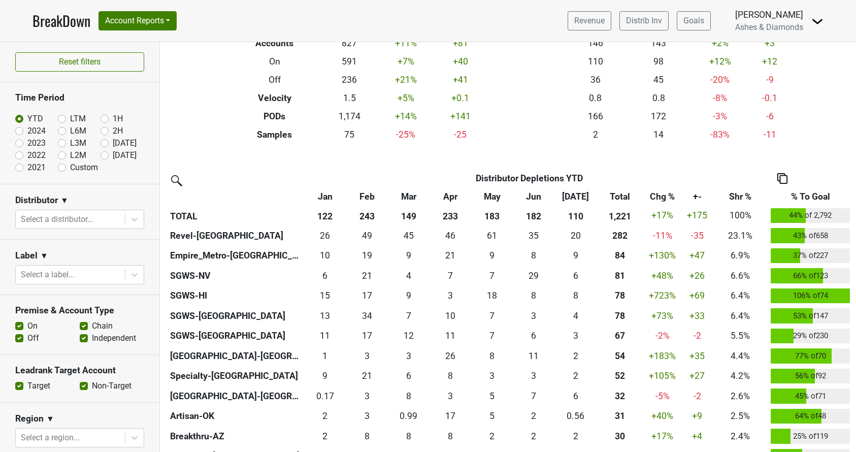
click at [113, 153] on label "Aug '25" at bounding box center [125, 155] width 24 height 12
click at [107, 153] on input "Aug '25" at bounding box center [121, 154] width 41 height 10
radio input "true"
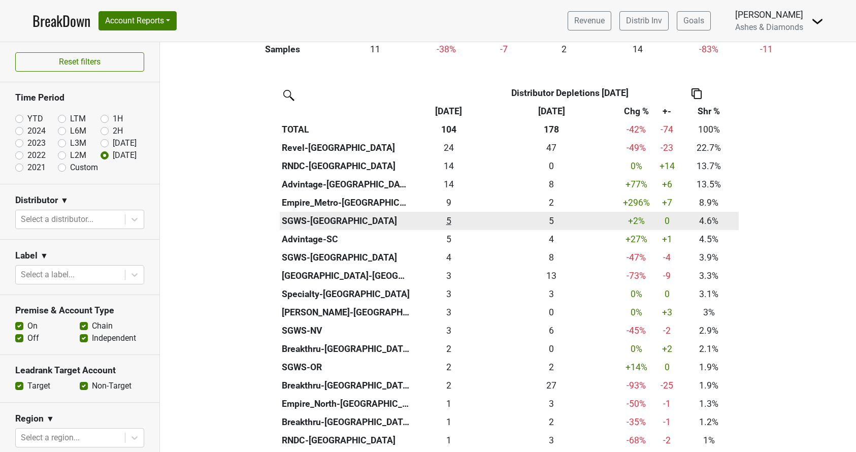
scroll to position [210, 0]
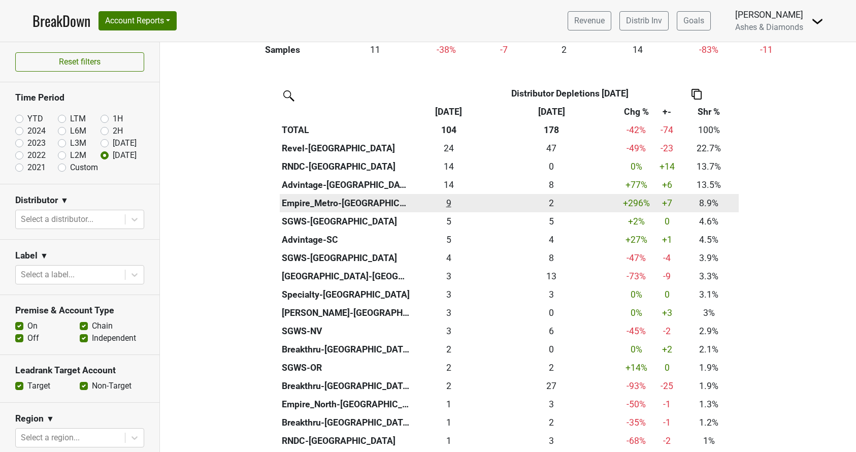
click at [451, 198] on div "9.25 9" at bounding box center [449, 203] width 68 height 13
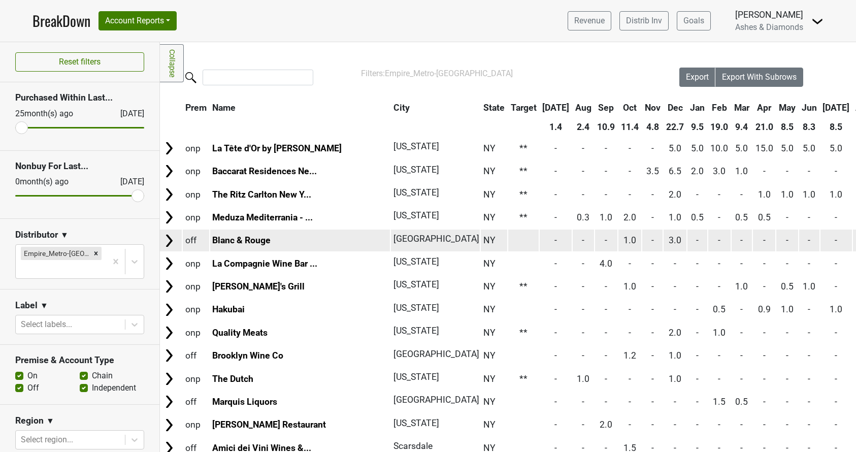
scroll to position [0, 2]
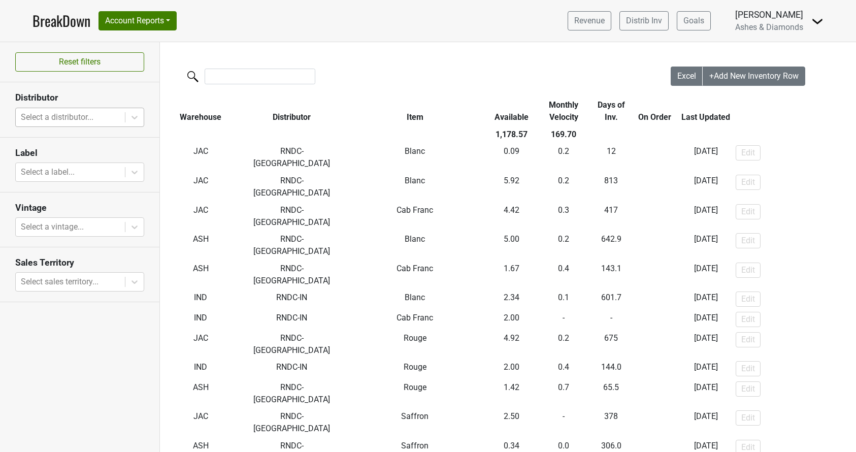
click at [98, 117] on div at bounding box center [70, 117] width 99 height 14
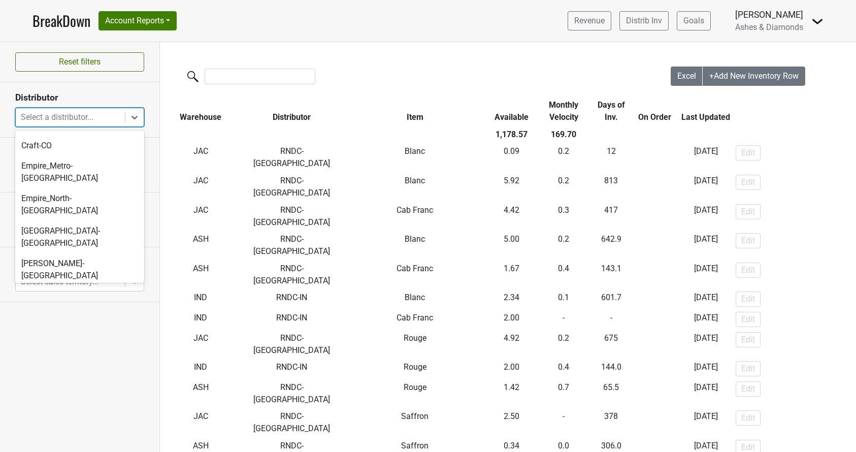
scroll to position [222, 0]
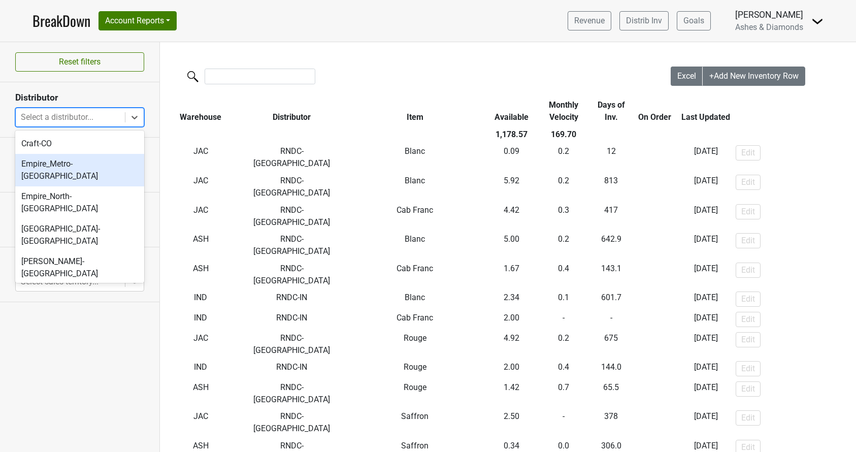
click at [82, 160] on div "Empire_Metro-[GEOGRAPHIC_DATA]" at bounding box center [79, 170] width 129 height 33
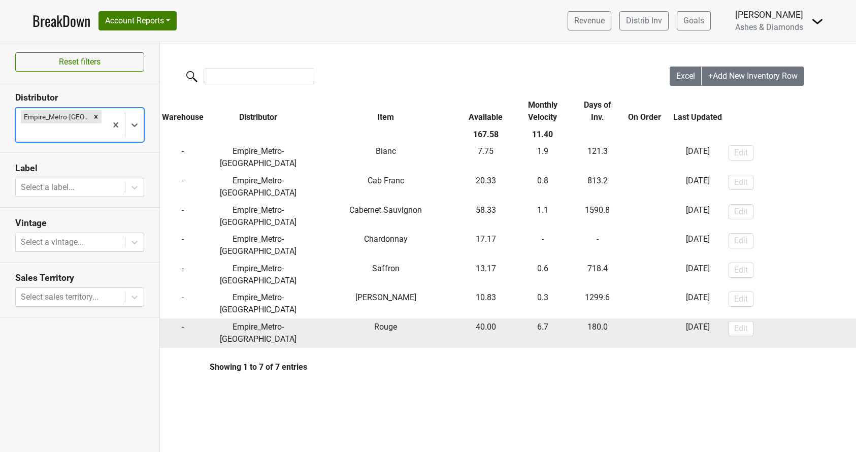
scroll to position [0, 0]
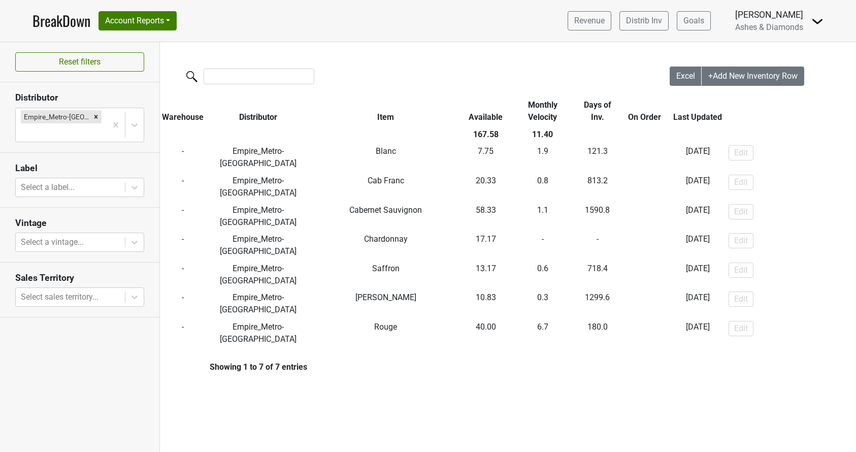
click at [54, 19] on link "BreakDown" at bounding box center [62, 20] width 58 height 21
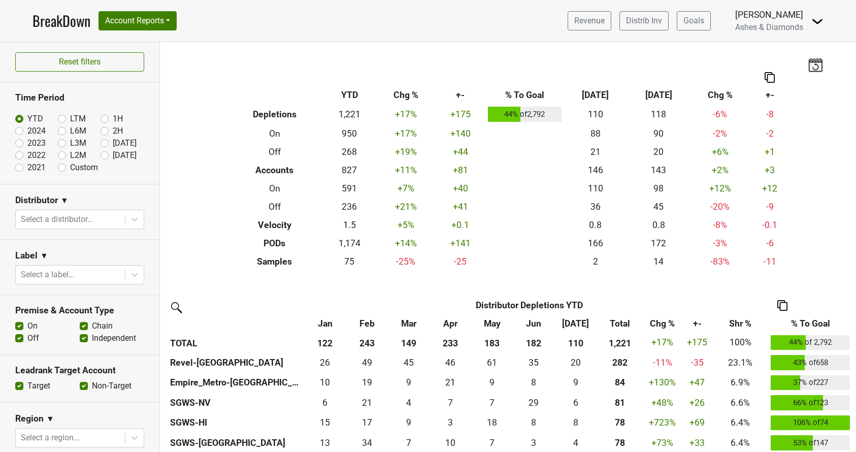
click at [113, 156] on label "[DATE]" at bounding box center [125, 155] width 24 height 12
click at [105, 156] on input "Aug '25" at bounding box center [121, 154] width 41 height 10
radio input "true"
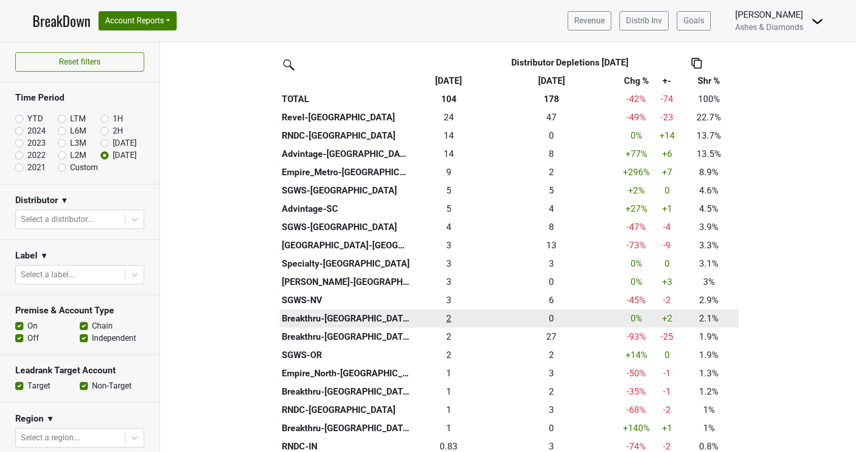
scroll to position [250, 0]
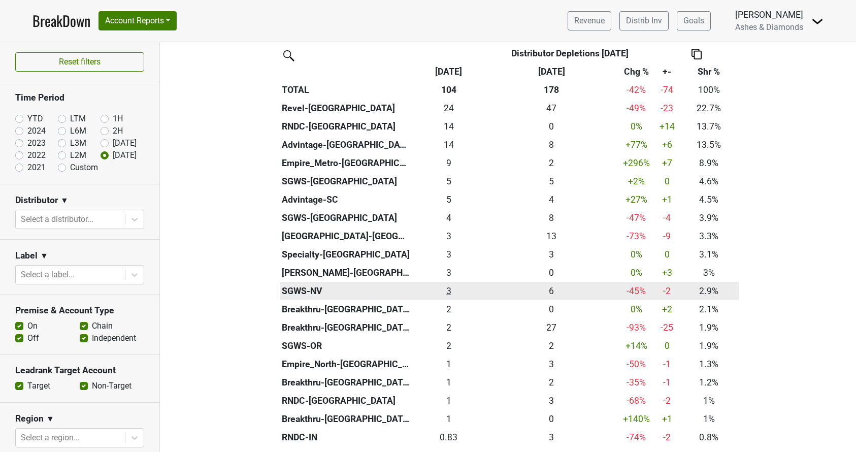
click at [449, 286] on div "3 3" at bounding box center [449, 290] width 68 height 13
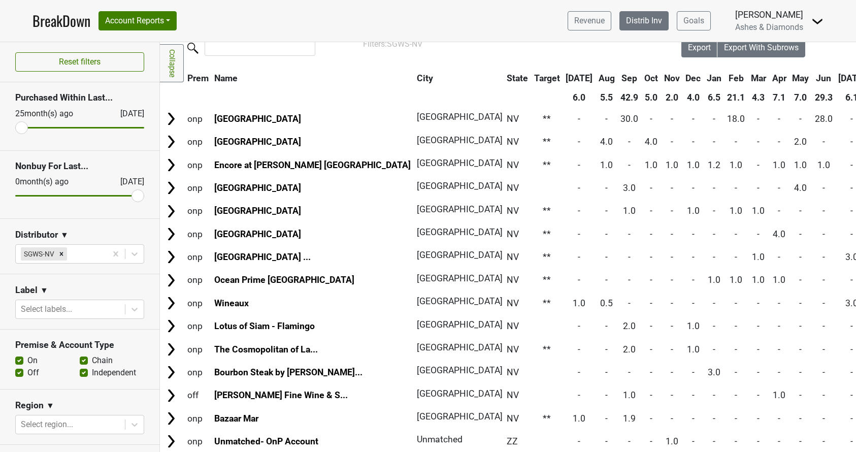
click at [650, 21] on link "Distrib Inv" at bounding box center [644, 20] width 49 height 19
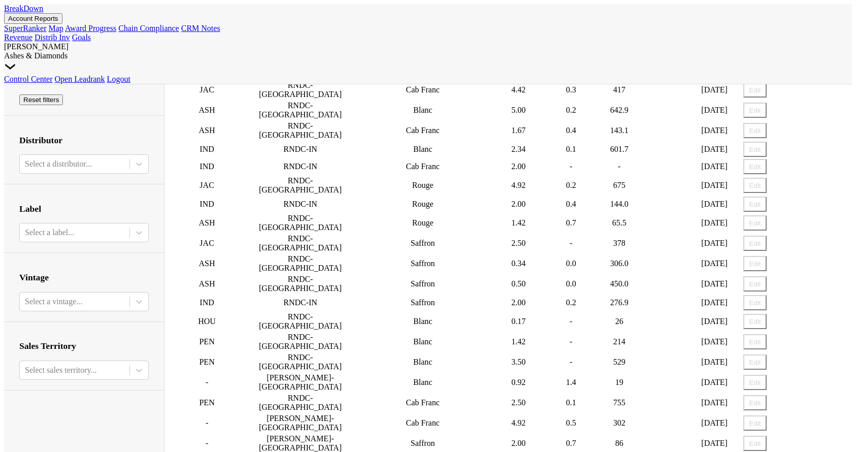
scroll to position [100, 0]
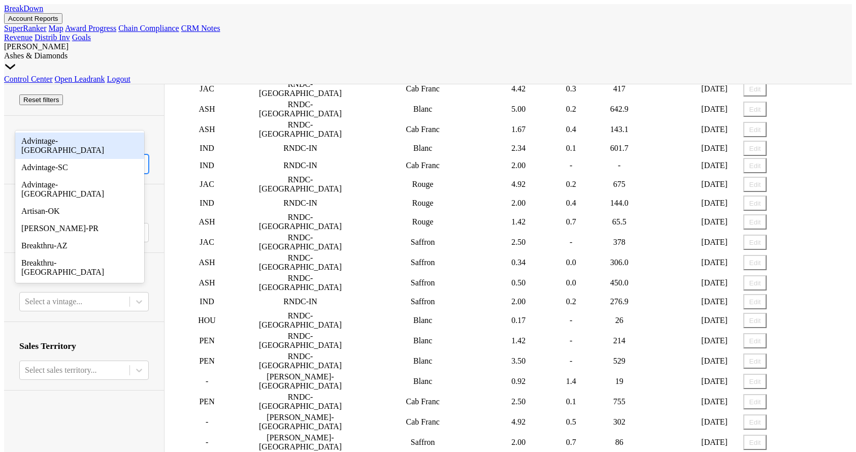
click at [100, 158] on div at bounding box center [75, 163] width 100 height 11
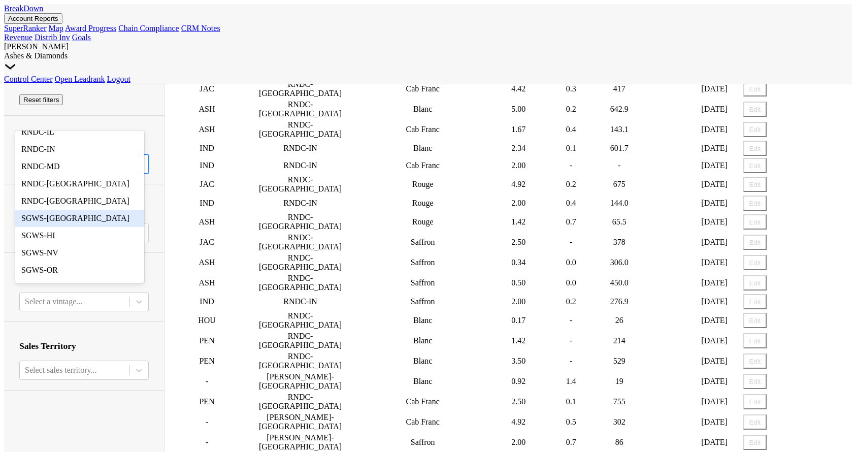
scroll to position [443, 0]
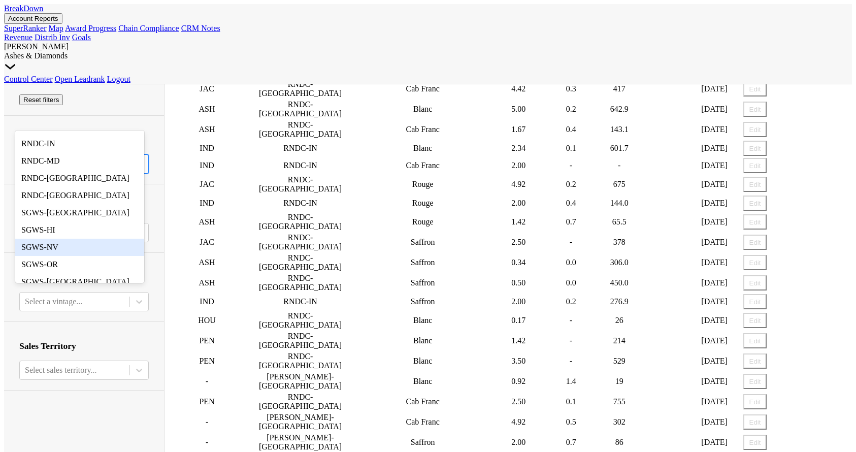
click at [79, 239] on div "SGWS-NV" at bounding box center [79, 247] width 129 height 17
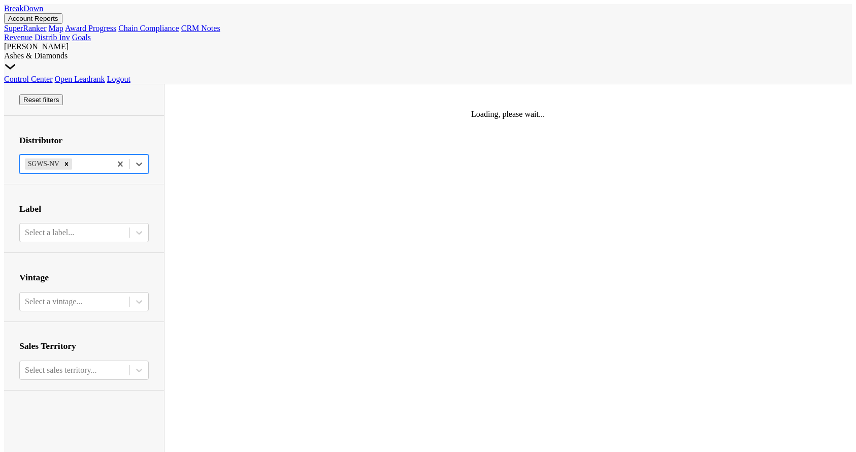
scroll to position [0, 0]
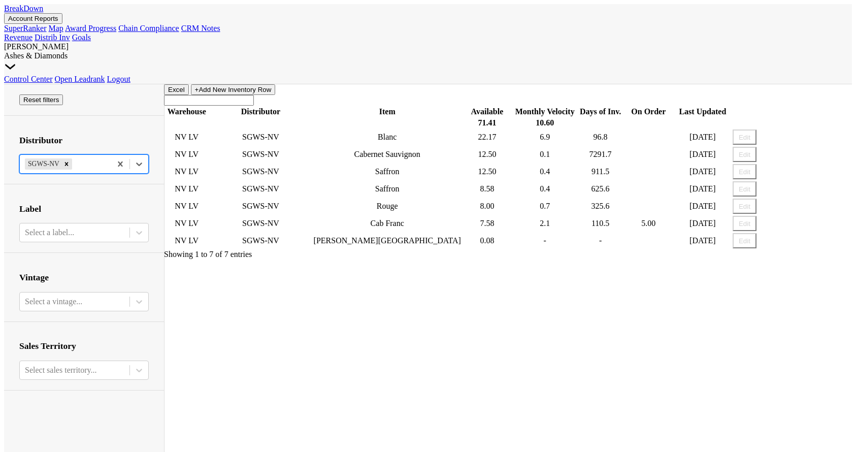
click at [43, 13] on link "BreakDown" at bounding box center [23, 8] width 39 height 9
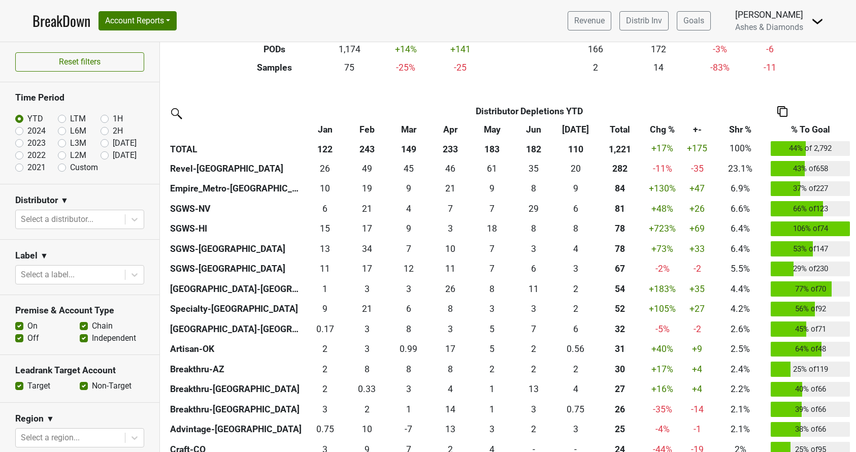
scroll to position [310, 0]
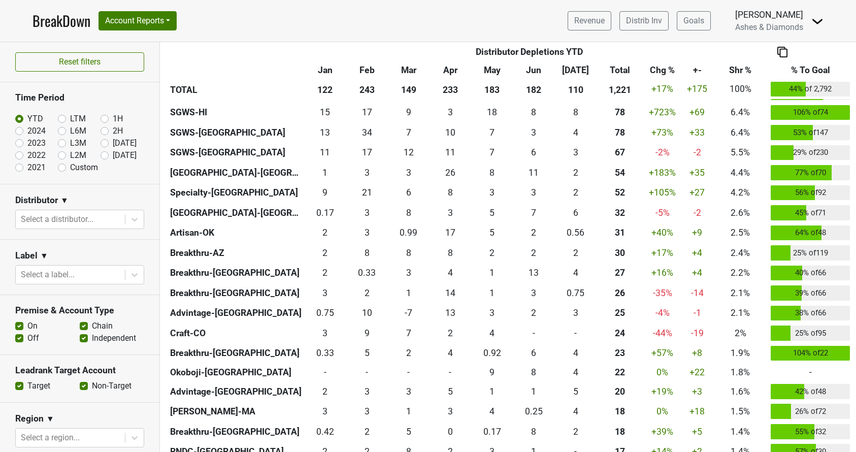
click at [113, 155] on label "Aug '25" at bounding box center [125, 155] width 24 height 12
click at [107, 155] on input "Aug '25" at bounding box center [121, 154] width 41 height 10
radio input "true"
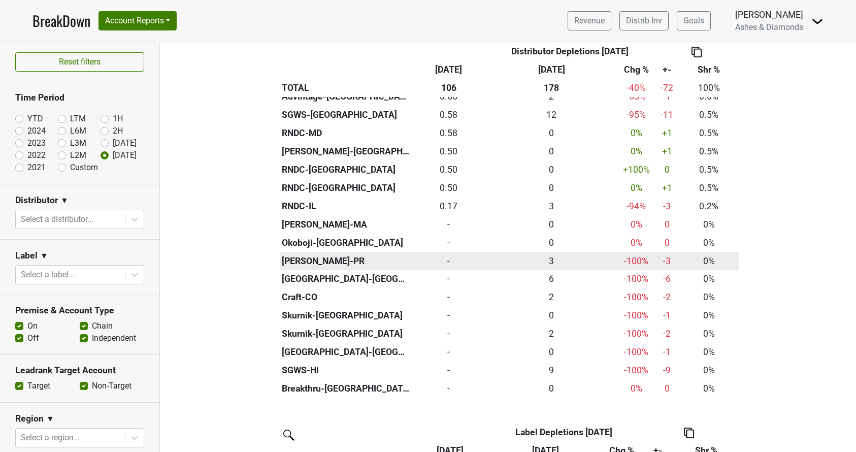
scroll to position [660, 0]
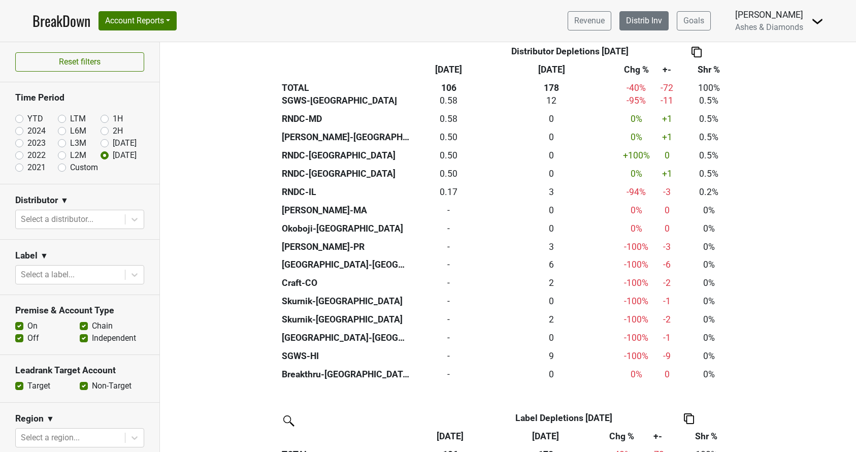
click at [629, 24] on link "Distrib Inv" at bounding box center [644, 20] width 49 height 19
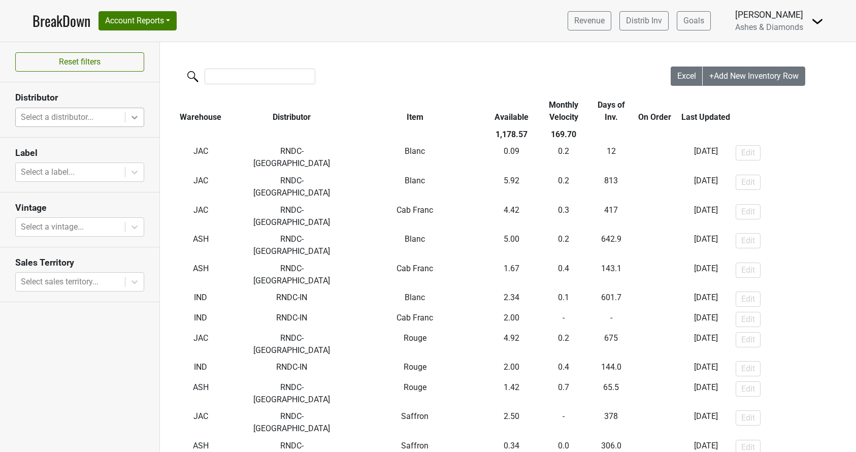
click at [127, 113] on div at bounding box center [134, 117] width 18 height 18
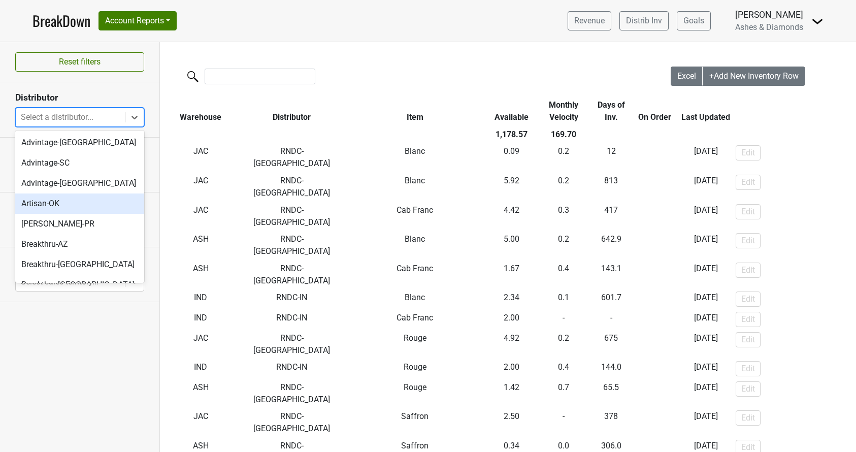
click at [62, 203] on div "Artisan-OK" at bounding box center [79, 204] width 129 height 20
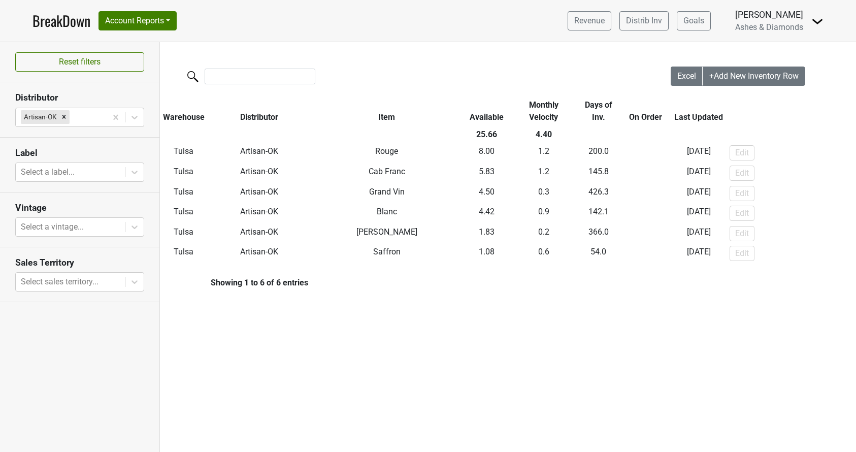
click at [68, 19] on link "BreakDown" at bounding box center [62, 20] width 58 height 21
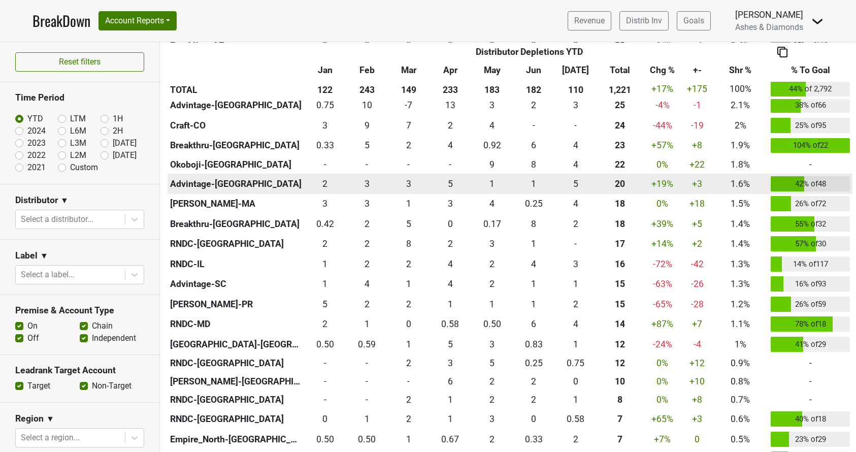
scroll to position [520, 0]
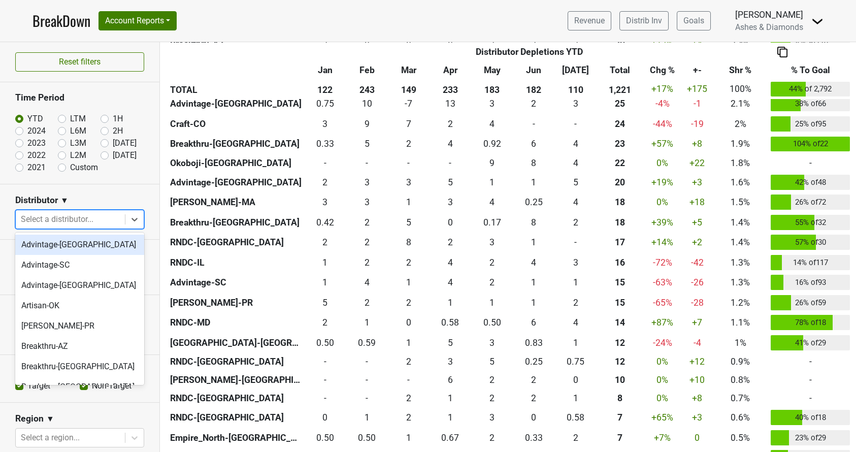
click at [104, 215] on div at bounding box center [70, 219] width 99 height 14
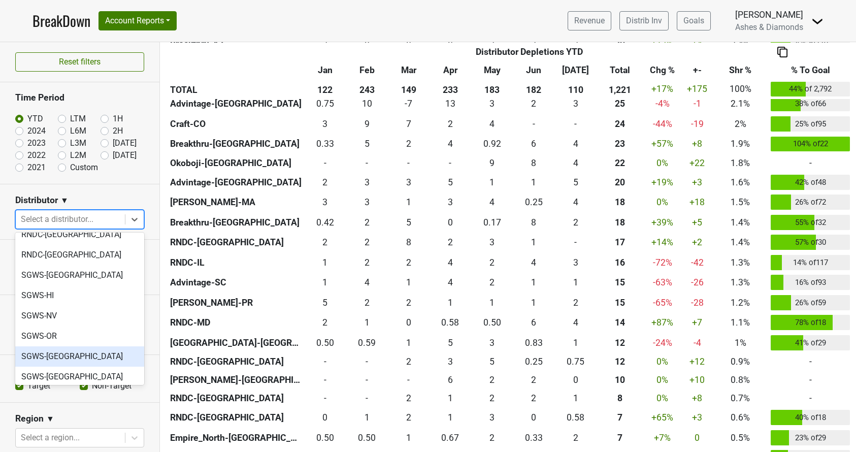
scroll to position [660, 0]
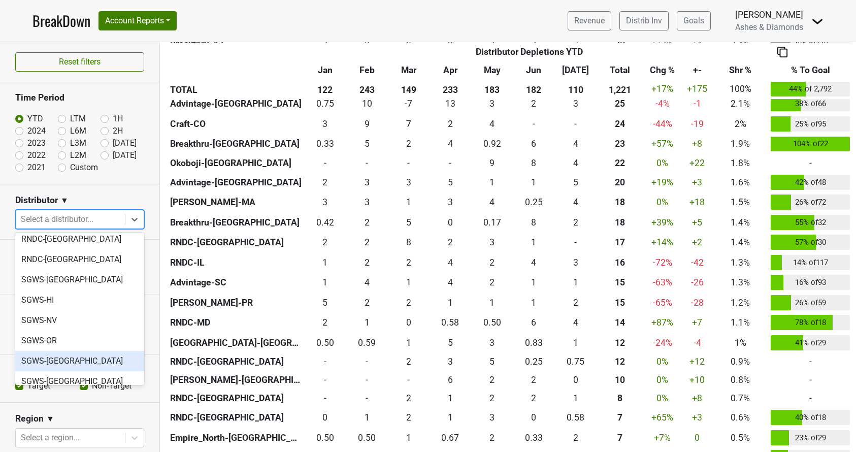
click at [81, 351] on div "SGWS-[GEOGRAPHIC_DATA]" at bounding box center [79, 361] width 129 height 20
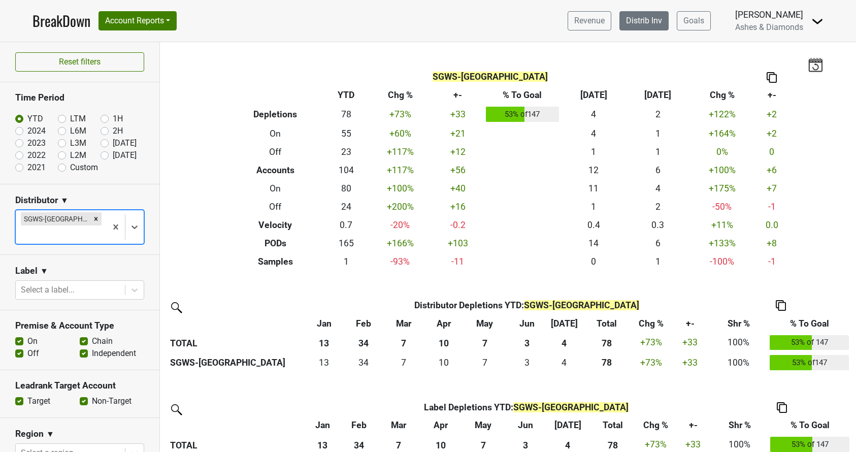
scroll to position [0, 0]
click at [643, 26] on link "Distrib Inv" at bounding box center [644, 20] width 49 height 19
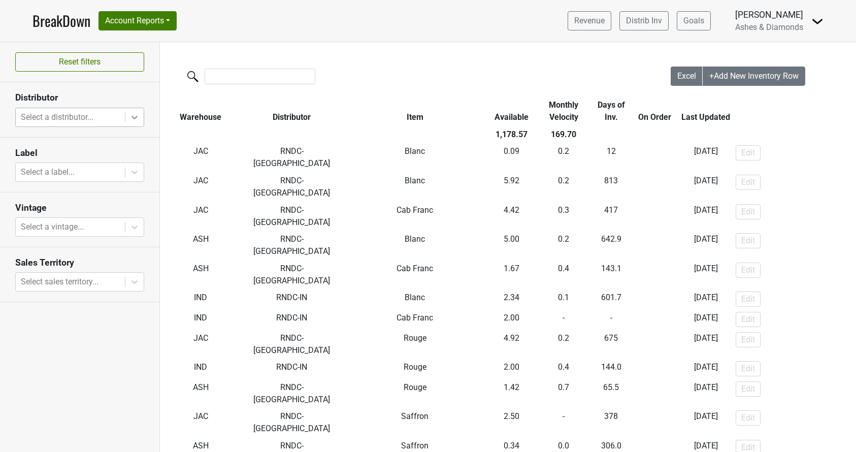
click at [135, 118] on icon at bounding box center [135, 118] width 6 height 4
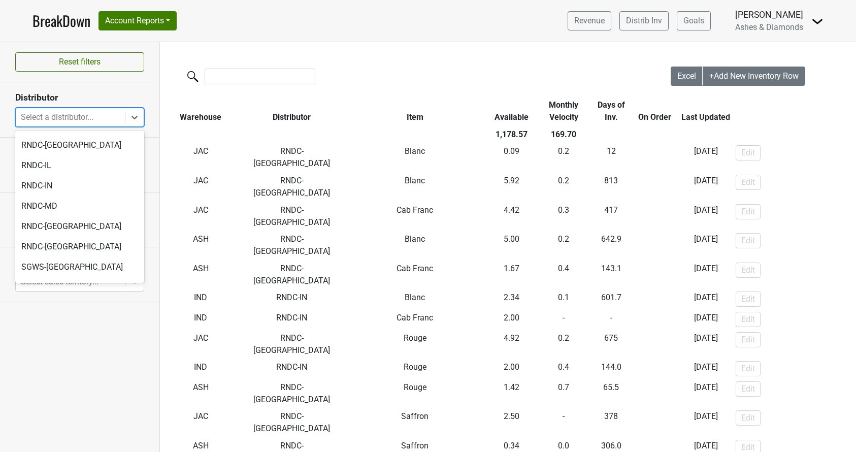
scroll to position [461, 0]
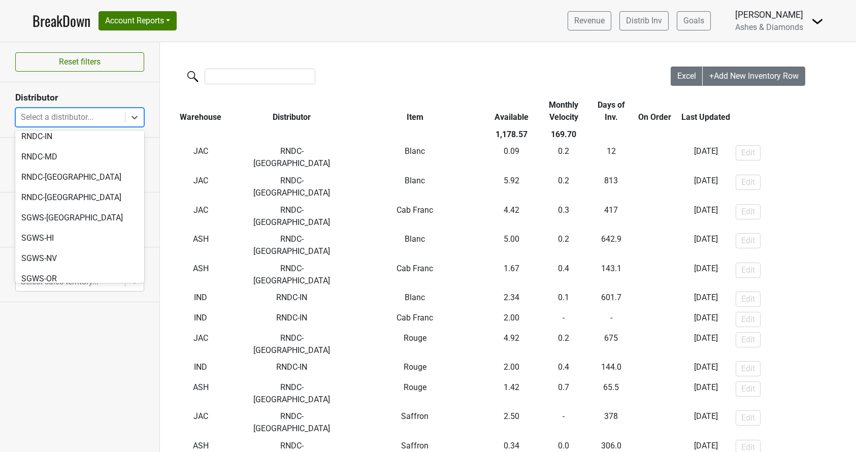
click at [93, 289] on div "SGWS-[GEOGRAPHIC_DATA]" at bounding box center [79, 299] width 129 height 20
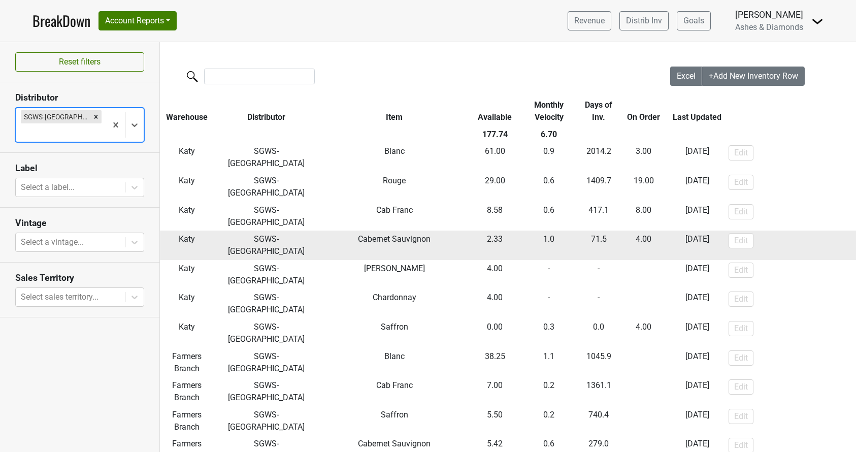
scroll to position [1, 1]
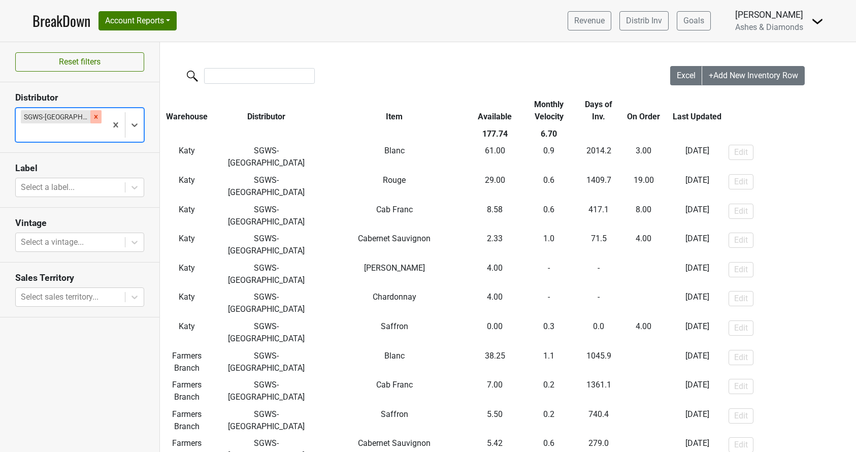
click at [92, 116] on icon "Remove SGWS-TX" at bounding box center [95, 116] width 7 height 7
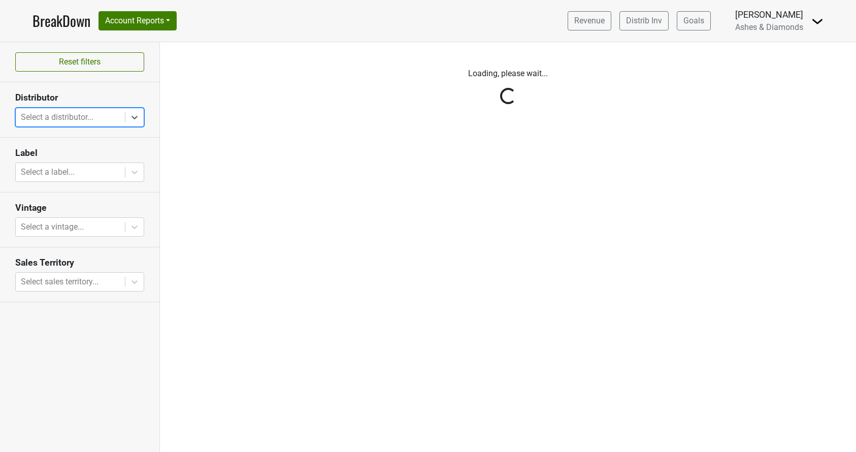
scroll to position [0, 0]
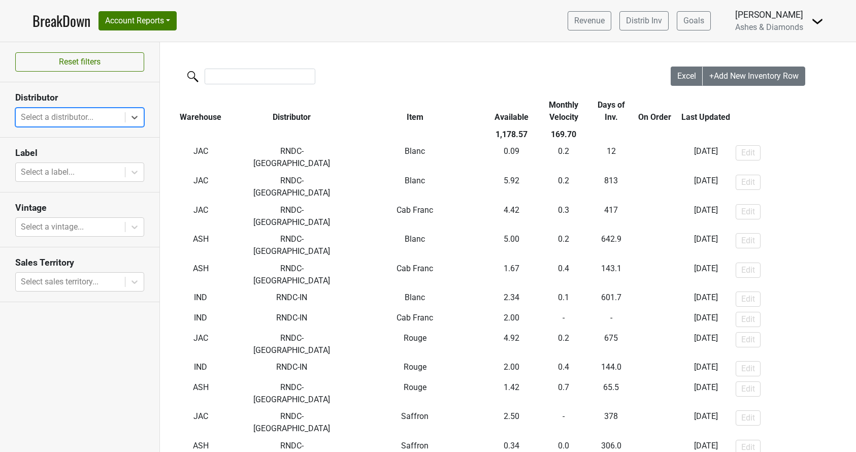
click at [131, 114] on icon at bounding box center [135, 117] width 10 height 10
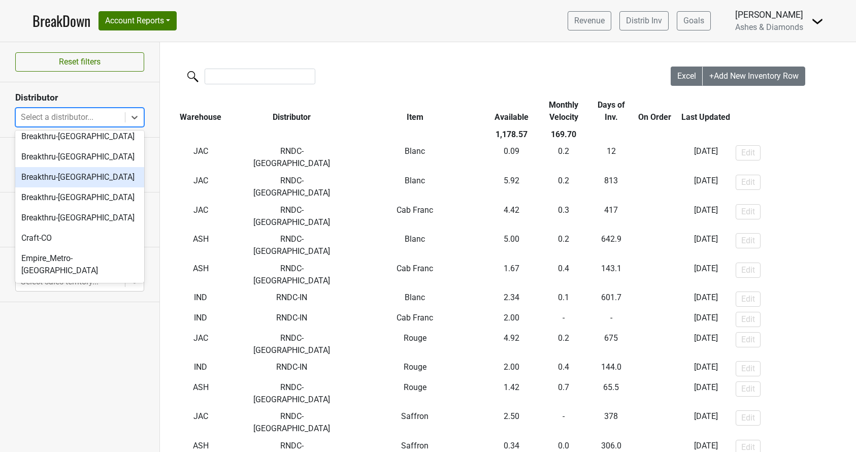
scroll to position [129, 0]
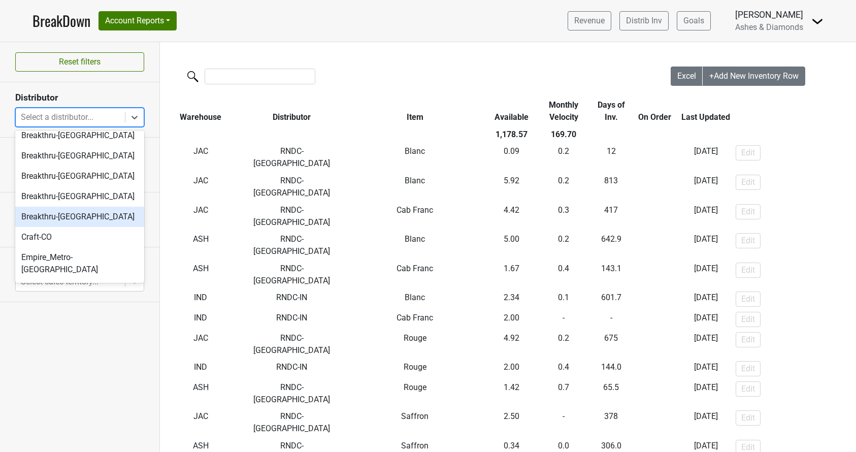
click at [71, 213] on div "Breakthru-[GEOGRAPHIC_DATA]" at bounding box center [79, 217] width 129 height 20
